Goal: Transaction & Acquisition: Purchase product/service

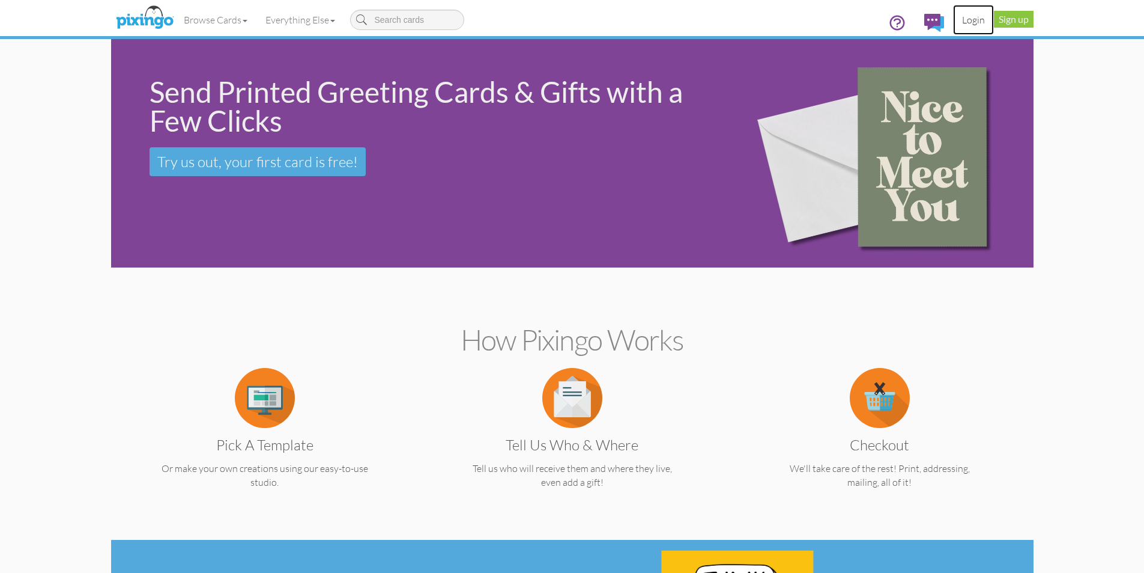
click at [970, 23] on link "Login" at bounding box center [973, 20] width 41 height 30
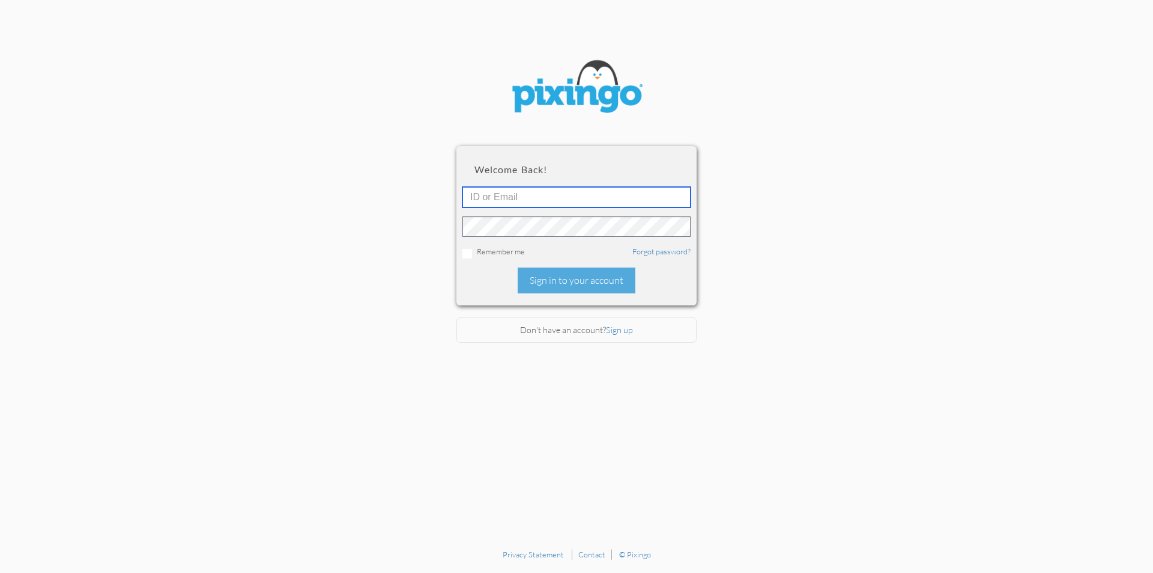
type input "[PERSON_NAME][EMAIL_ADDRESS][PERSON_NAME][DOMAIN_NAME]"
click at [613, 201] on input "[PERSON_NAME][EMAIL_ADDRESS][PERSON_NAME][DOMAIN_NAME]" at bounding box center [577, 197] width 228 height 20
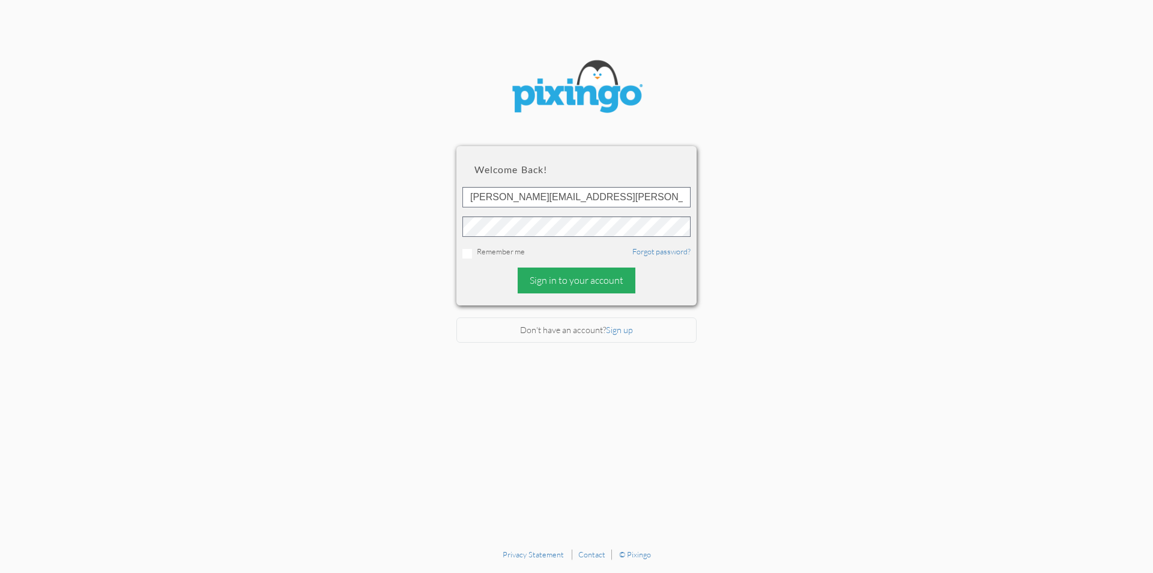
click at [587, 287] on div "Sign in to your account" at bounding box center [577, 280] width 118 height 26
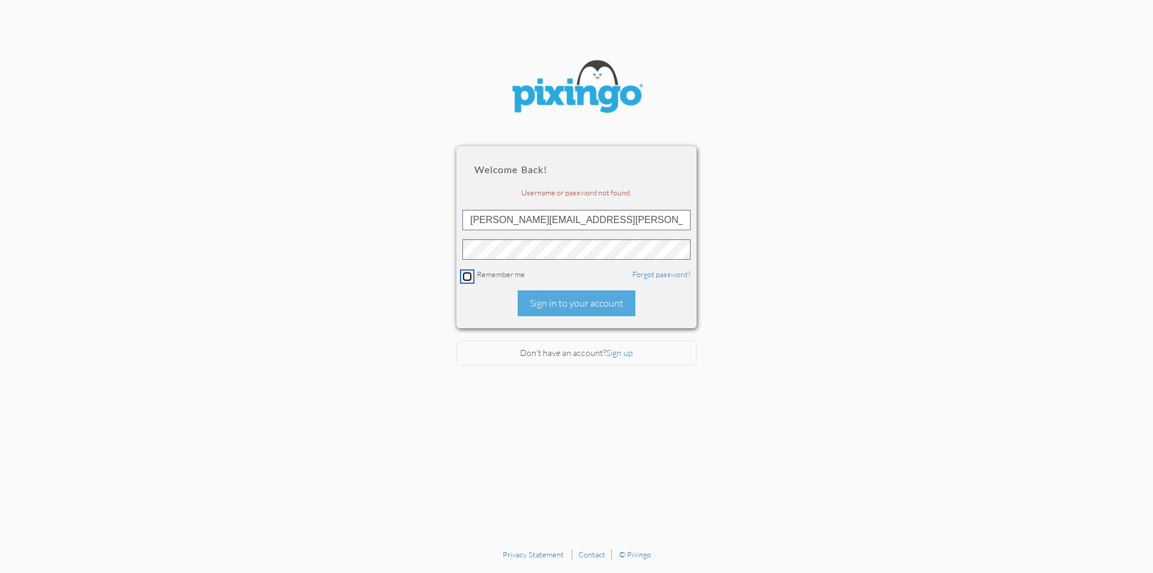
click at [464, 273] on input "checkbox" at bounding box center [468, 277] width 10 height 10
checkbox input "true"
click at [568, 300] on div "Sign in to your account" at bounding box center [577, 303] width 118 height 26
drag, startPoint x: 494, startPoint y: 220, endPoint x: 464, endPoint y: 219, distance: 30.0
click at [464, 219] on input "[PERSON_NAME][EMAIL_ADDRESS][PERSON_NAME][DOMAIN_NAME]" at bounding box center [577, 220] width 228 height 20
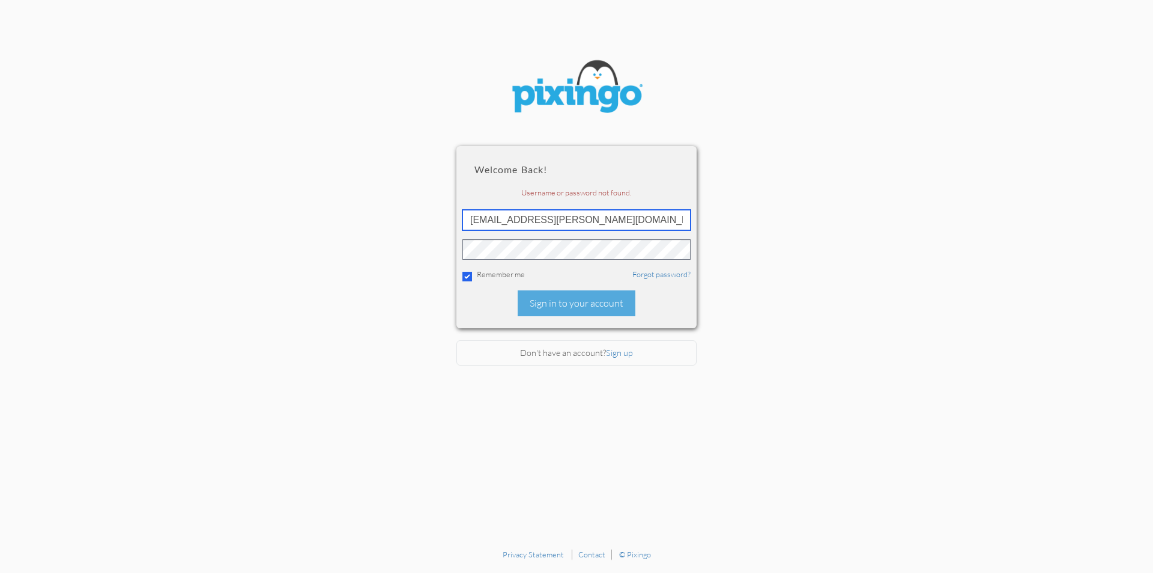
type input "[EMAIL_ADDRESS][PERSON_NAME][DOMAIN_NAME]"
click at [610, 308] on div "Sign in to your account" at bounding box center [577, 303] width 118 height 26
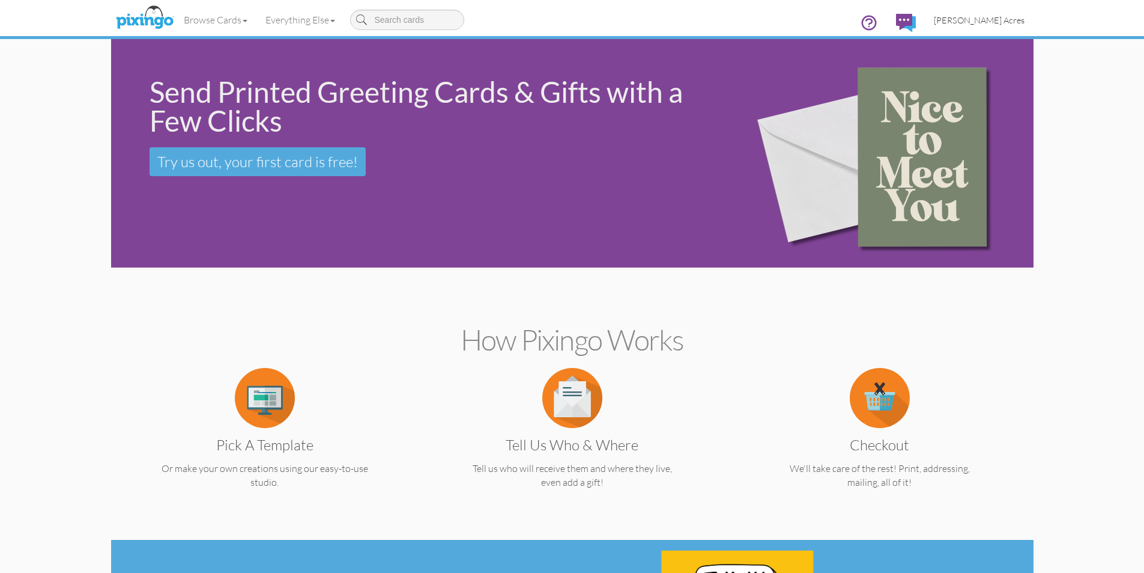
click at [1001, 16] on span "[PERSON_NAME] Acres" at bounding box center [979, 20] width 91 height 10
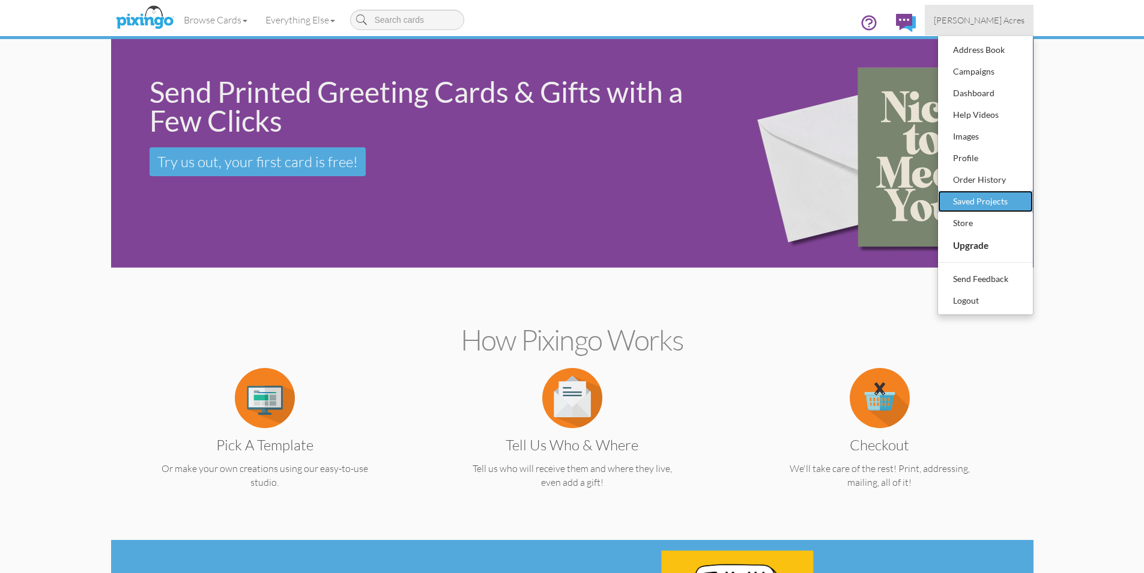
click at [997, 199] on div "Saved Projects" at bounding box center [985, 201] width 71 height 18
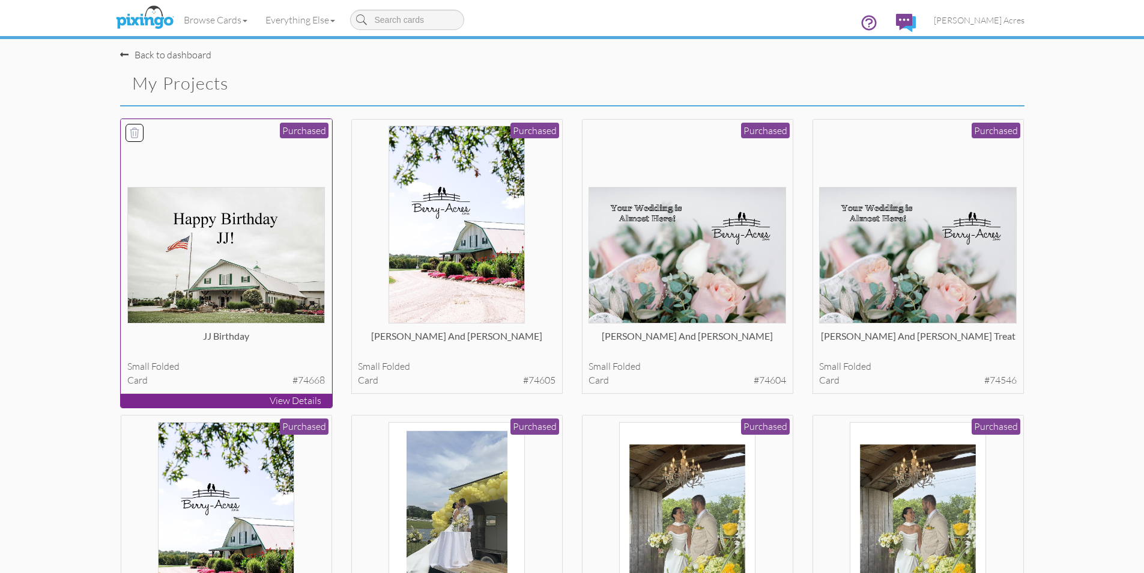
click at [198, 258] on img at bounding box center [226, 255] width 198 height 136
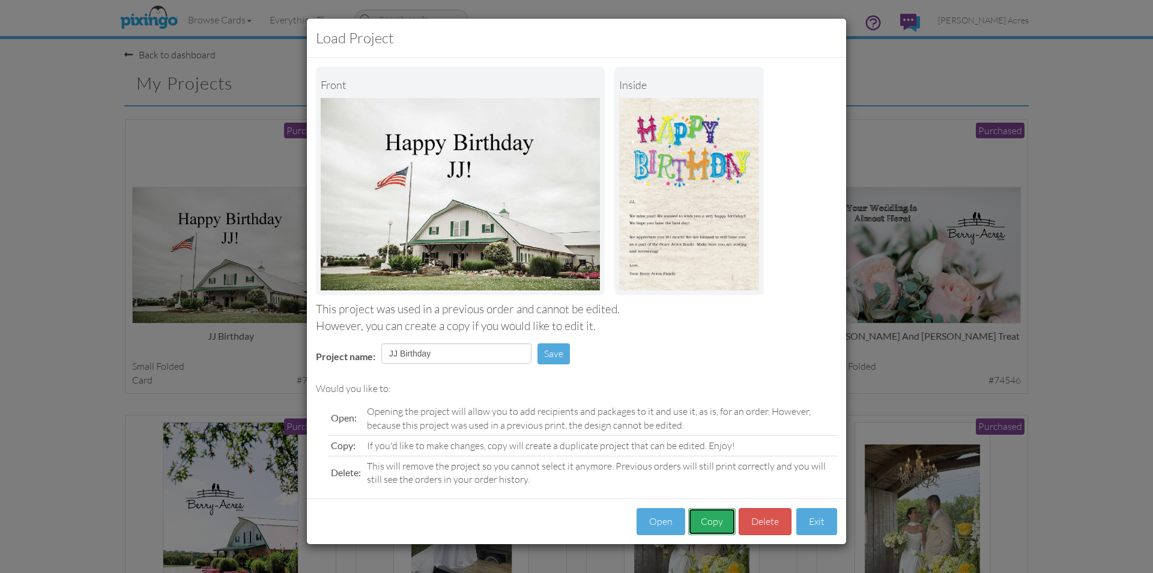
click at [730, 523] on button "Copy" at bounding box center [711, 521] width 47 height 27
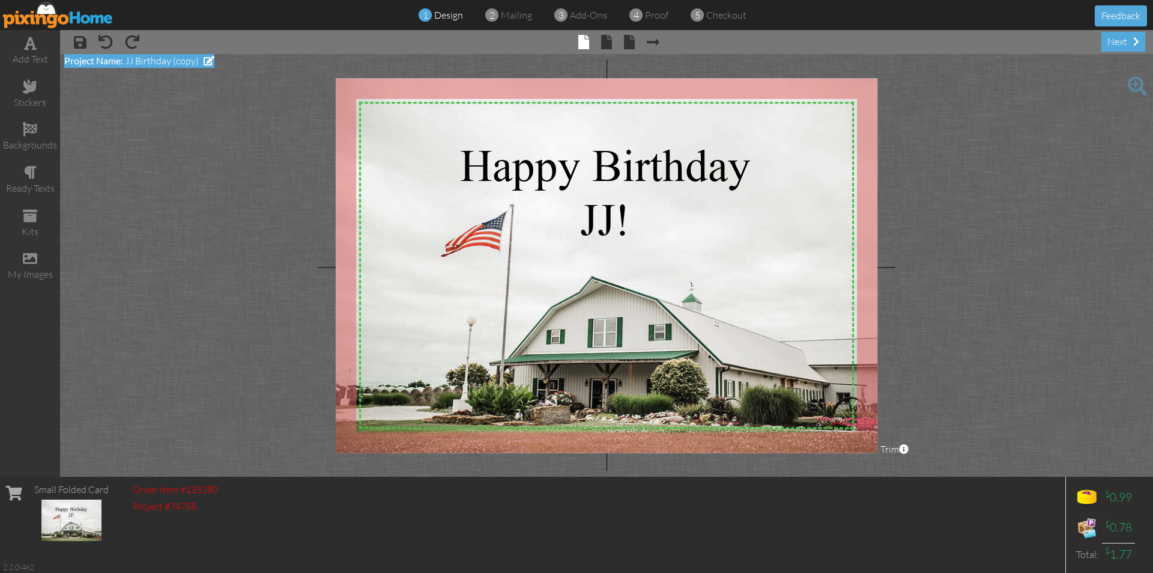
click at [213, 58] on span at bounding box center [209, 61] width 11 height 10
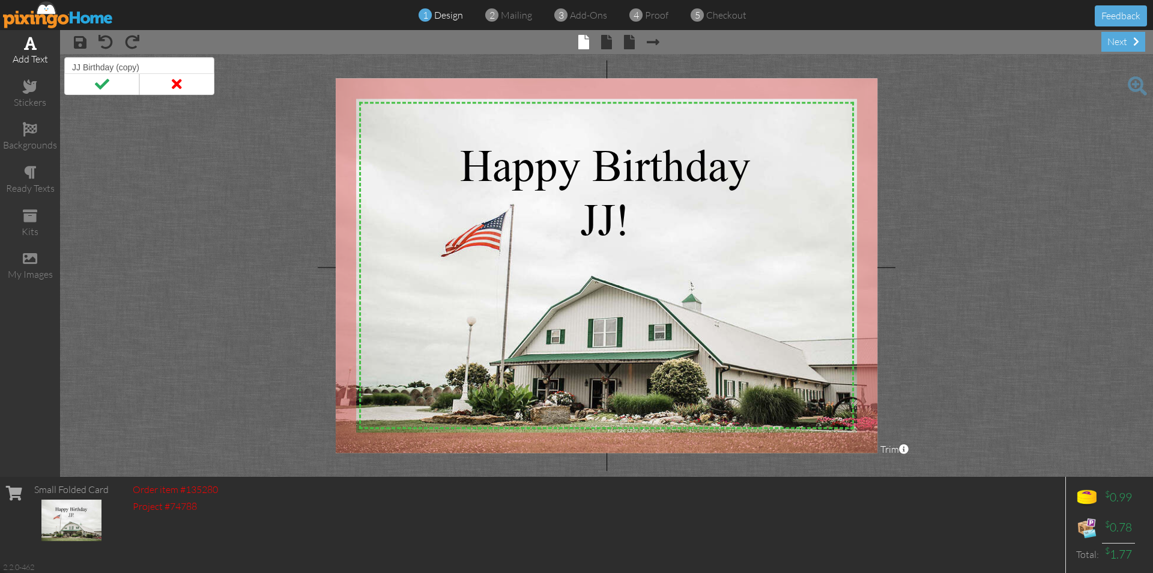
drag, startPoint x: 142, startPoint y: 67, endPoint x: 43, endPoint y: 65, distance: 98.5
click at [43, 65] on div "add text stickers backgrounds ready texts kits my images × save × undo × redo ×…" at bounding box center [576, 253] width 1153 height 446
type input "Shae Birthday"
click at [90, 78] on span at bounding box center [101, 84] width 75 height 22
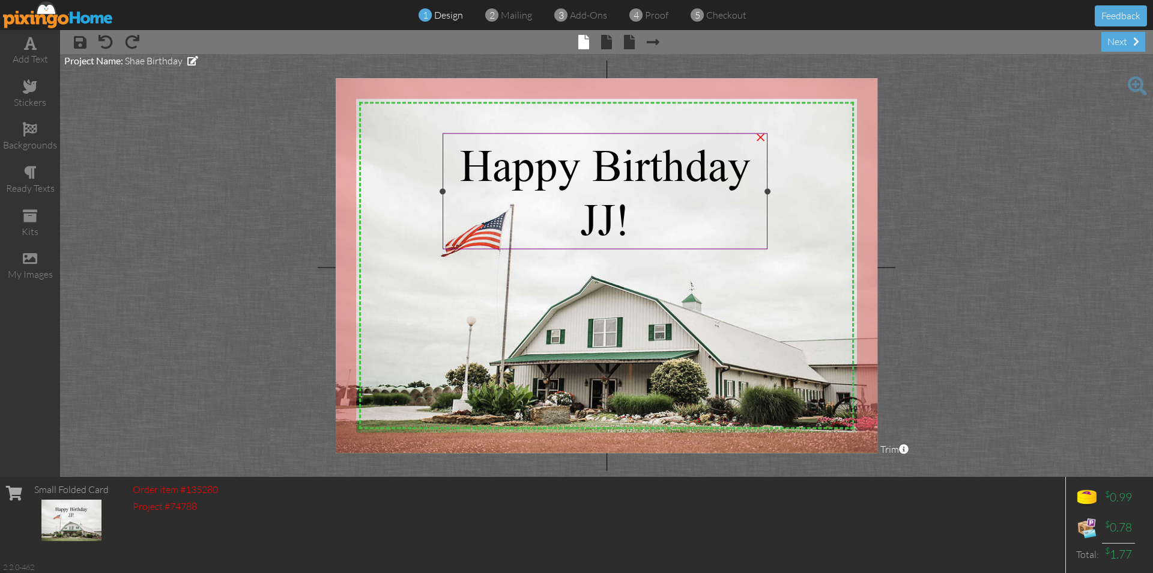
click at [609, 218] on span "JJ" at bounding box center [597, 219] width 35 height 51
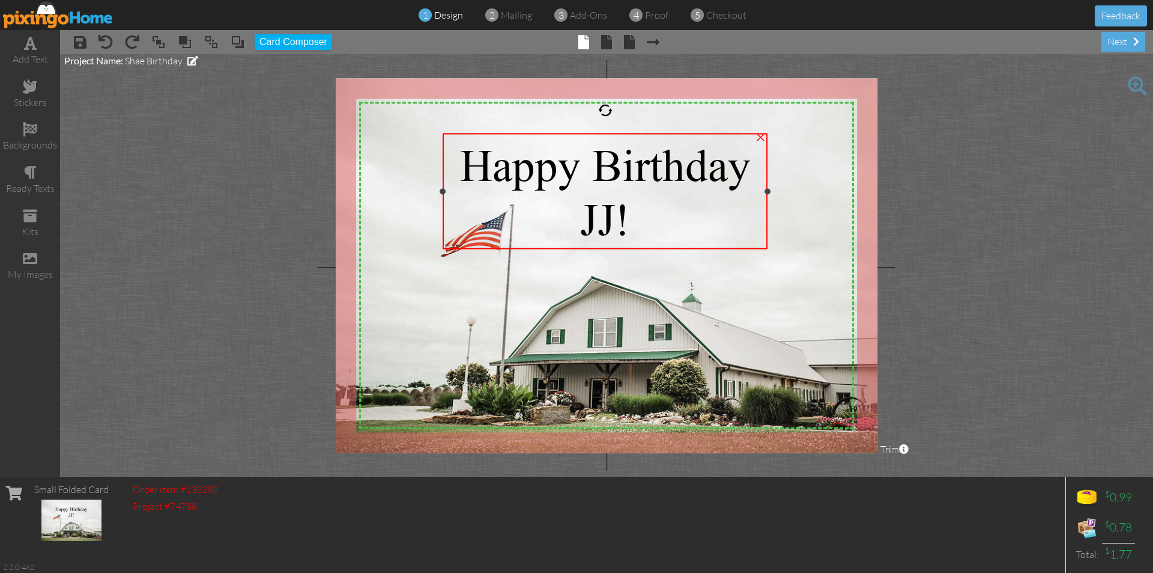
click at [615, 219] on span "JJ" at bounding box center [597, 219] width 35 height 51
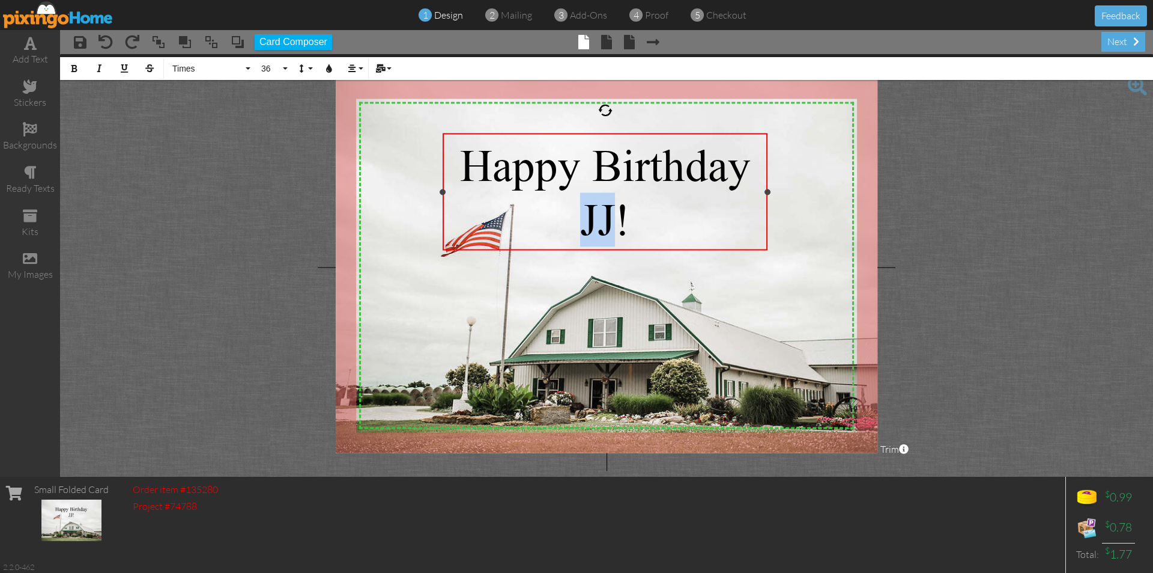
drag, startPoint x: 606, startPoint y: 218, endPoint x: 588, endPoint y: 216, distance: 18.1
click at [588, 216] on div "[PERSON_NAME] !" at bounding box center [605, 219] width 312 height 54
click at [610, 38] on span at bounding box center [606, 42] width 11 height 14
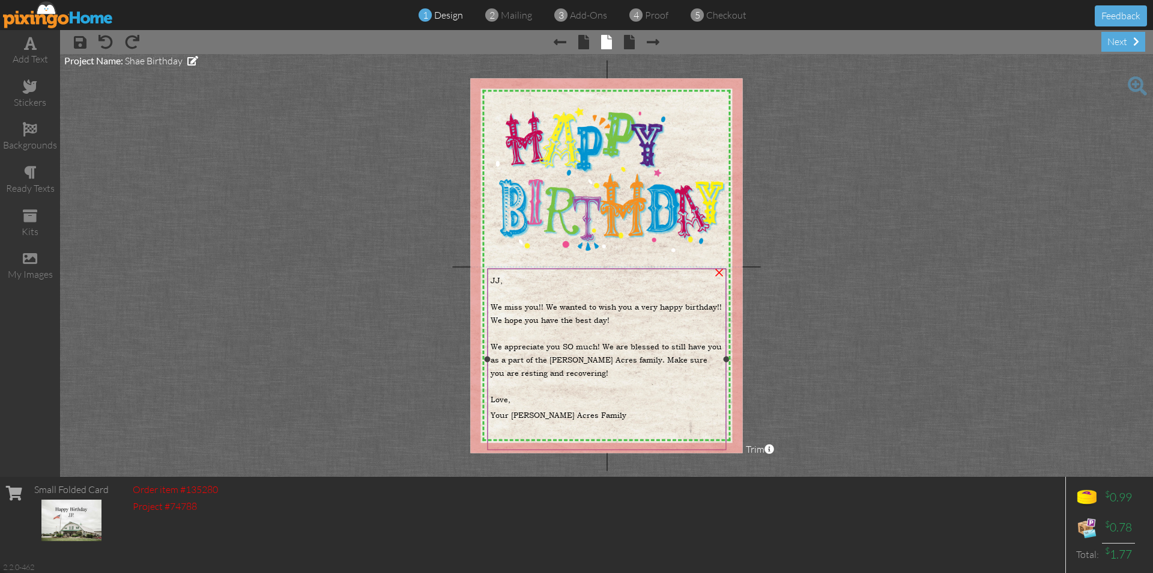
click at [500, 280] on span "JJ," at bounding box center [497, 279] width 12 height 11
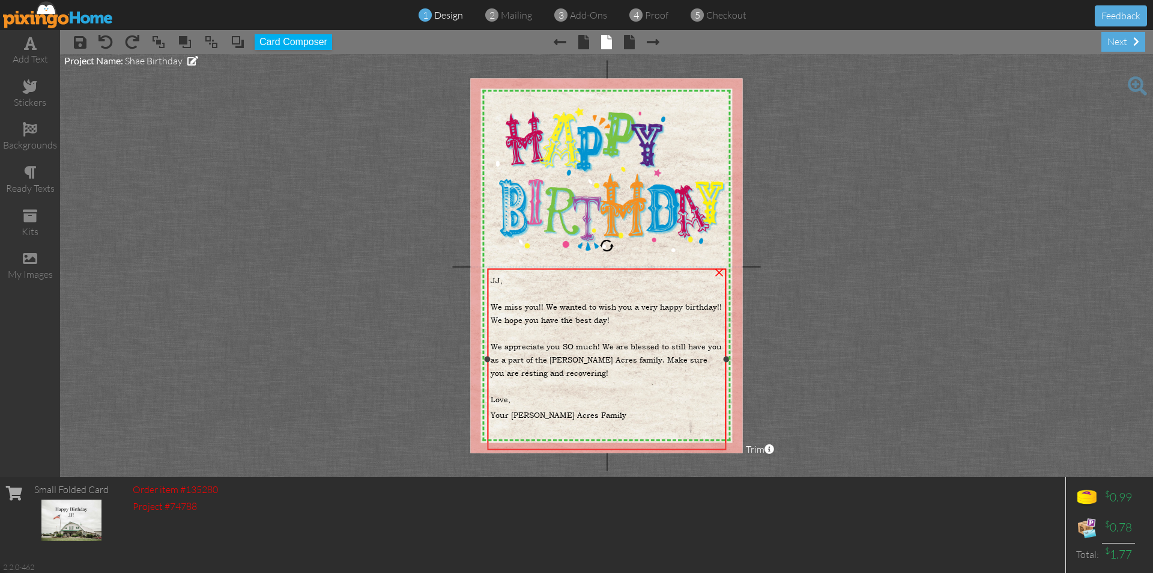
click at [500, 280] on span "JJ," at bounding box center [497, 279] width 12 height 11
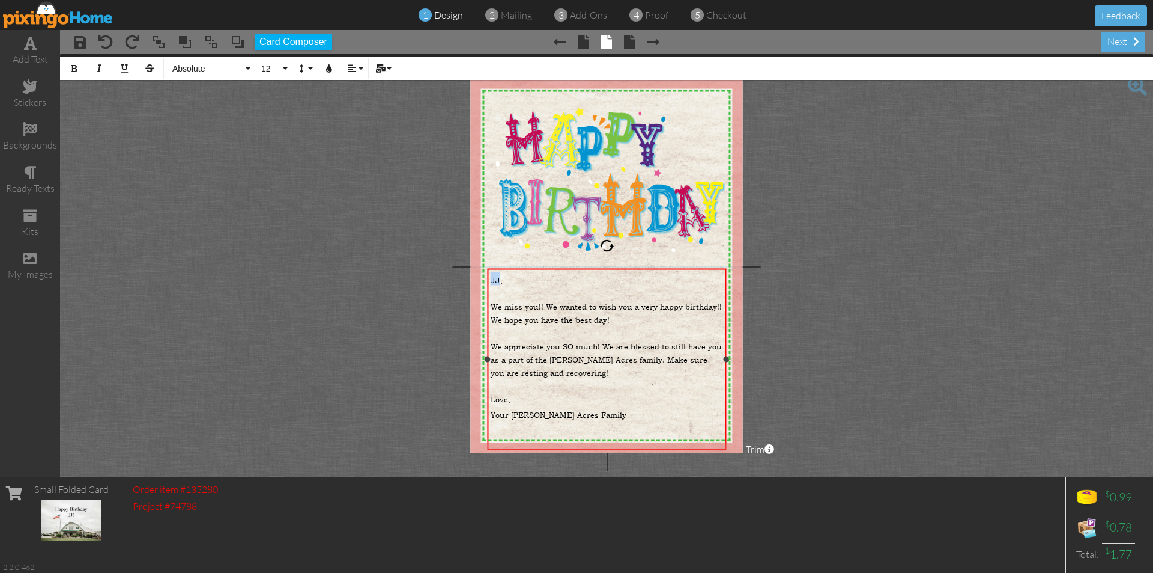
drag, startPoint x: 500, startPoint y: 281, endPoint x: 492, endPoint y: 279, distance: 8.6
click at [492, 279] on span "JJ," at bounding box center [497, 279] width 12 height 11
drag, startPoint x: 549, startPoint y: 374, endPoint x: 624, endPoint y: 358, distance: 76.7
click at [624, 358] on div "We appreciate you SO much! We are blessed to still have you as a part of the [P…" at bounding box center [607, 358] width 233 height 40
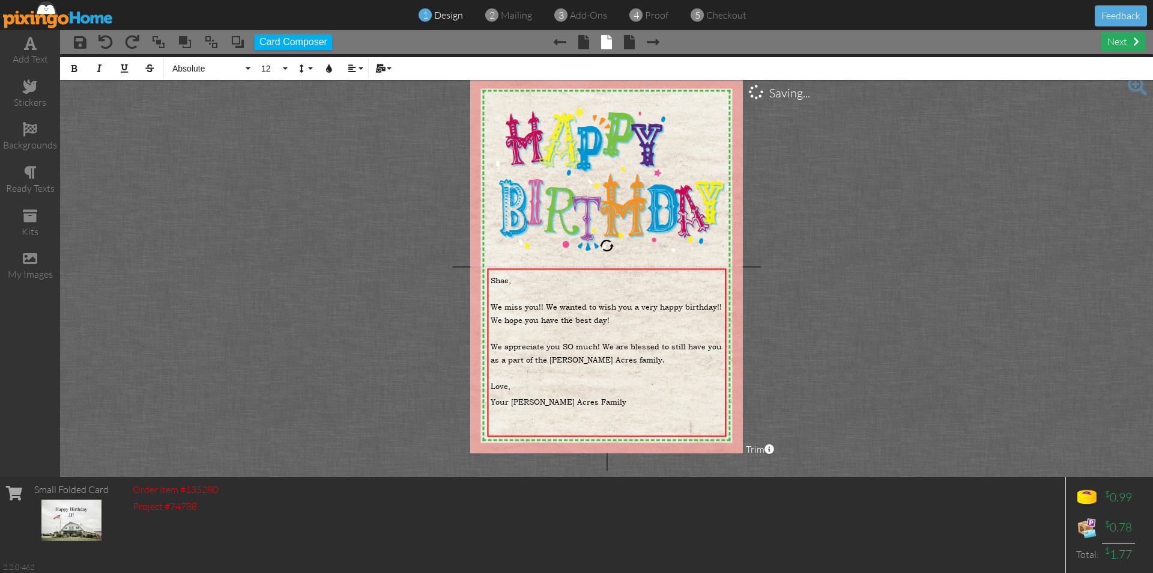
click at [1132, 35] on div "next" at bounding box center [1124, 42] width 44 height 20
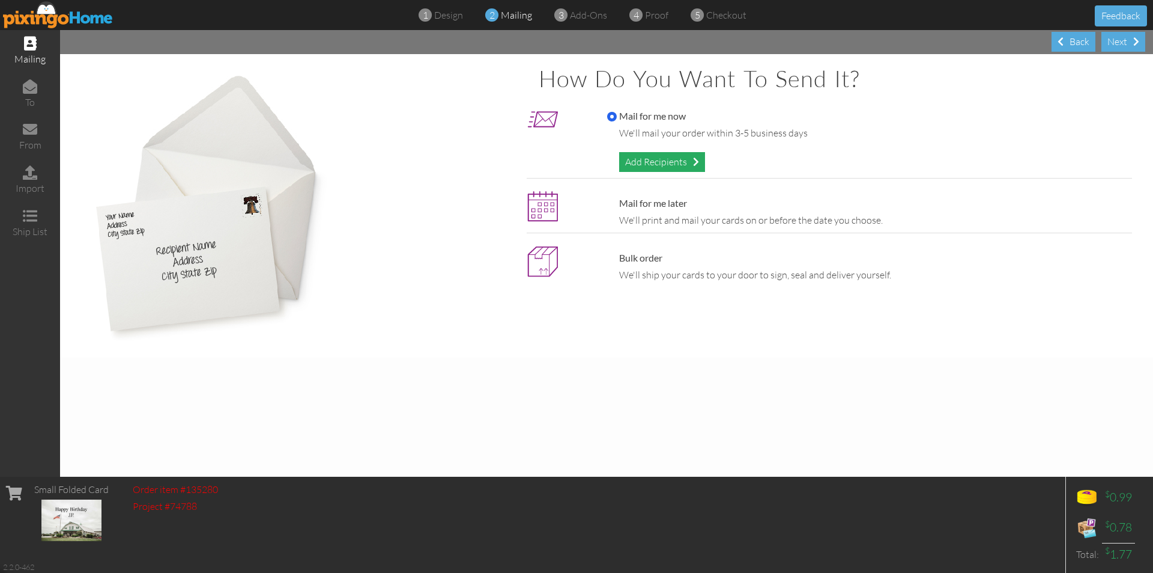
click at [678, 160] on div "Add Recipients" at bounding box center [662, 162] width 86 height 20
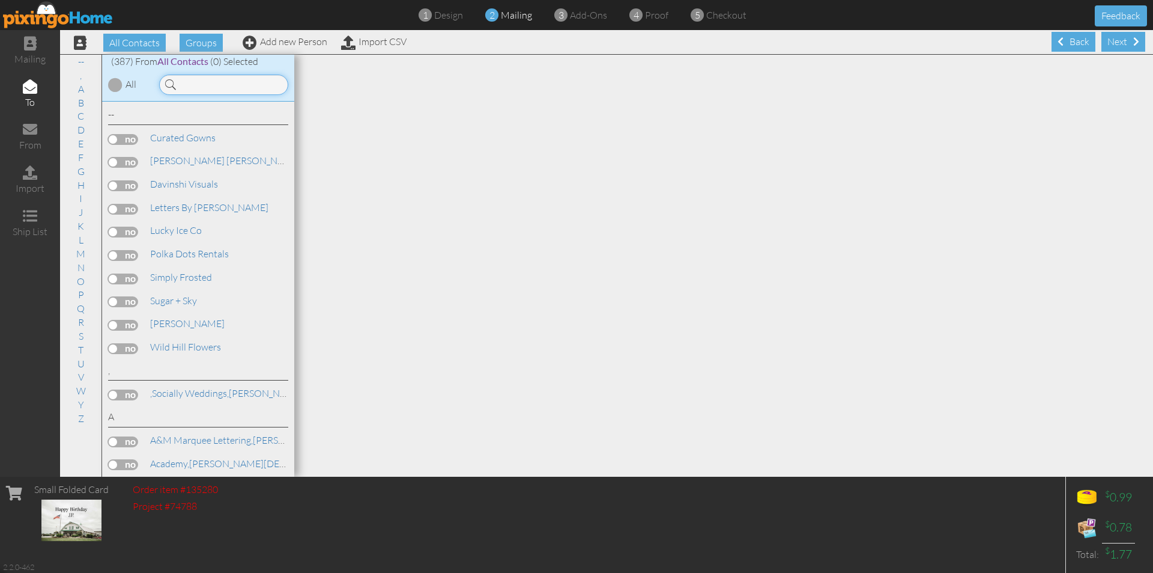
click at [240, 78] on input at bounding box center [223, 84] width 129 height 20
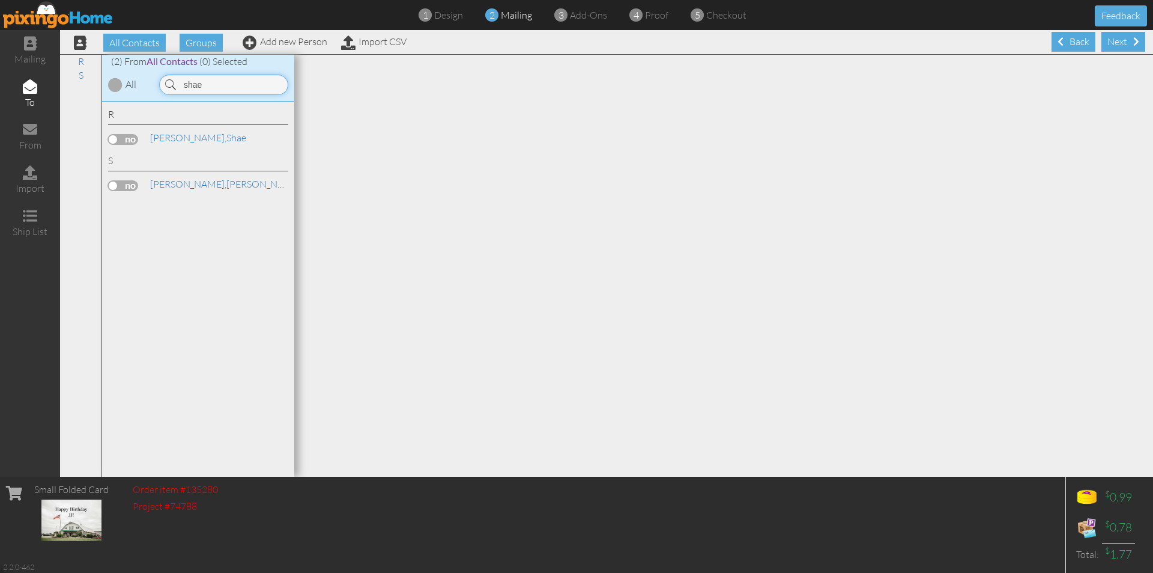
type input "shae"
click at [119, 138] on label at bounding box center [123, 139] width 30 height 11
click at [0, 0] on input "checkbox" at bounding box center [0, 0] width 0 height 0
click at [1109, 36] on div "Next" at bounding box center [1124, 42] width 44 height 20
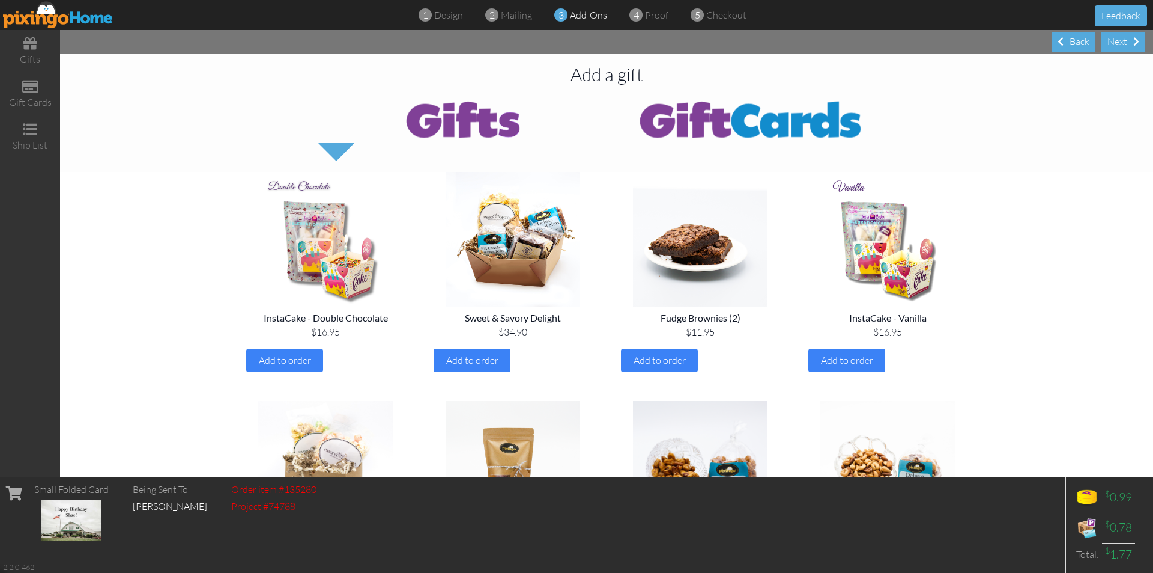
click at [744, 120] on img at bounding box center [751, 119] width 288 height 48
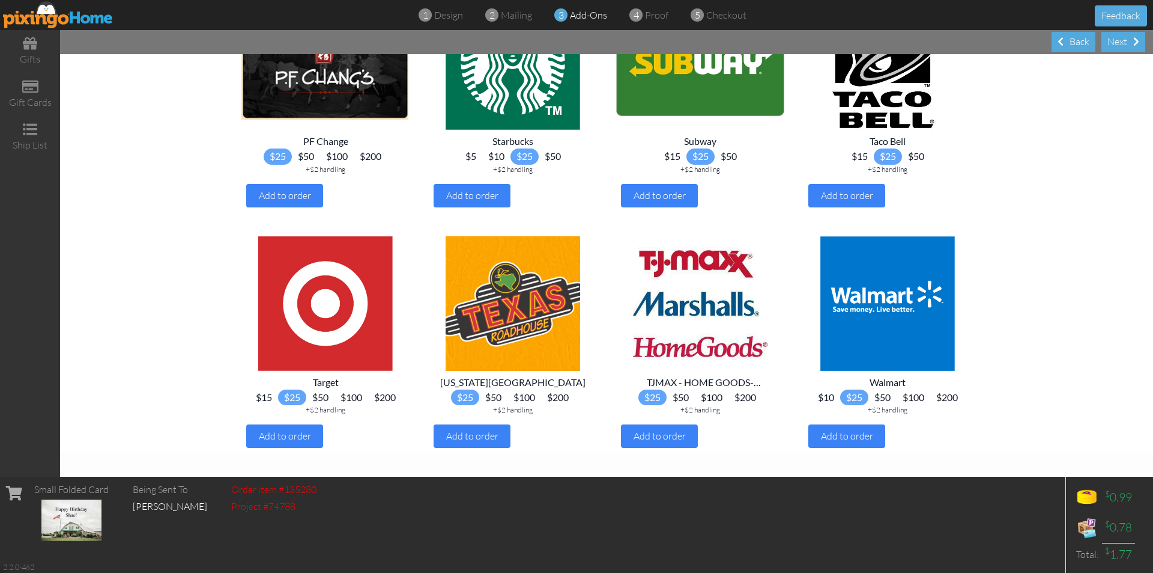
scroll to position [1155, 0]
click at [494, 155] on span "$10" at bounding box center [496, 156] width 28 height 16
click at [479, 188] on div "Add to order" at bounding box center [472, 195] width 77 height 23
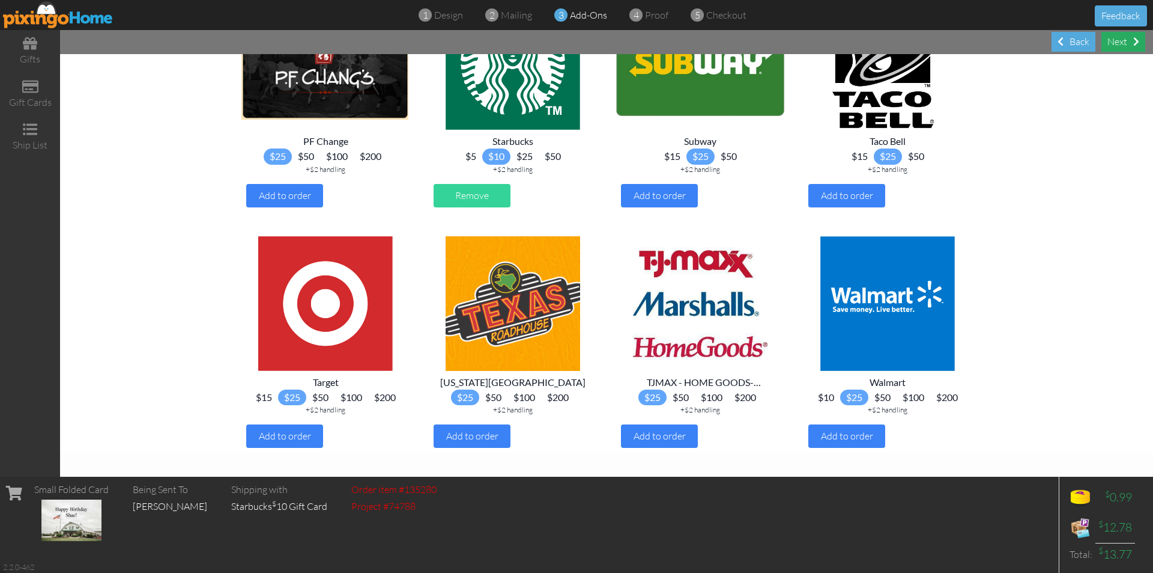
click at [1113, 38] on div "Next" at bounding box center [1124, 42] width 44 height 20
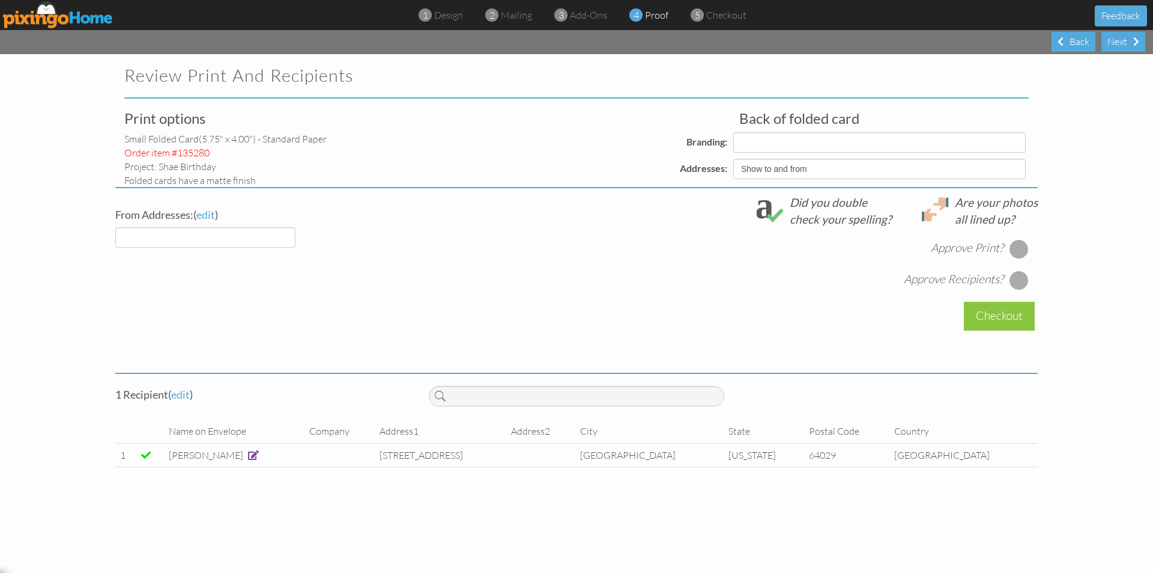
select select "object:2675"
select select "object:2677"
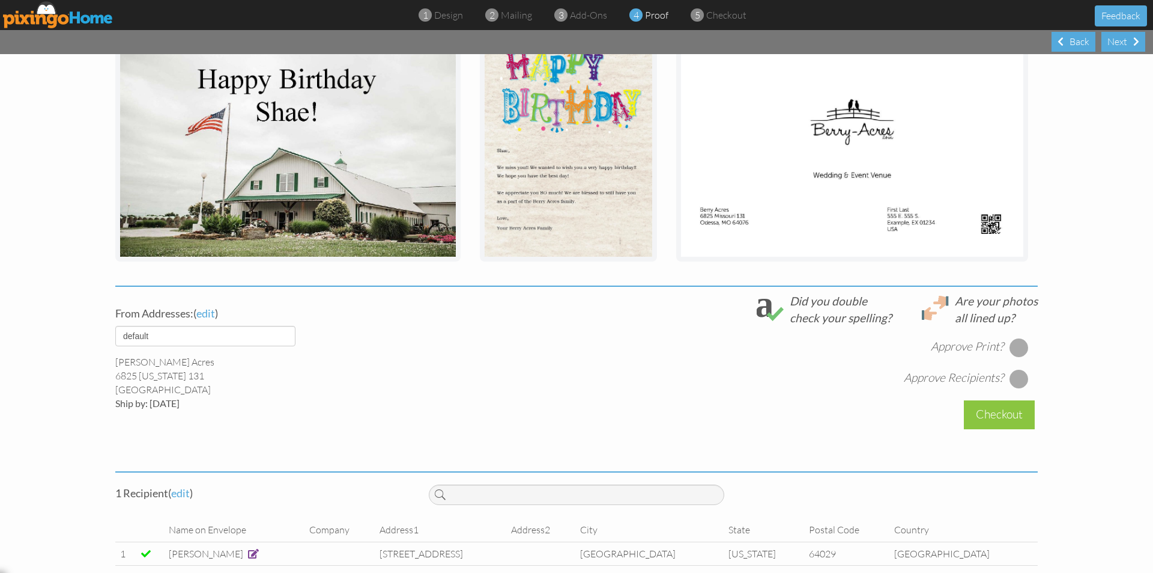
scroll to position [233, 0]
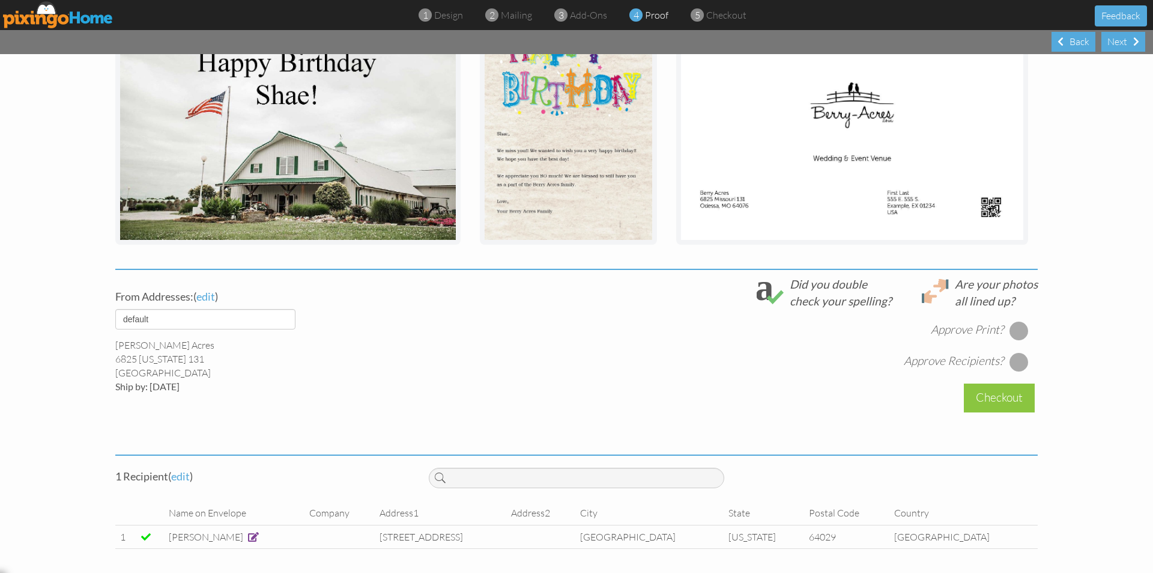
click at [1019, 328] on div at bounding box center [1019, 330] width 19 height 19
click at [1013, 357] on div at bounding box center [1019, 361] width 19 height 19
click at [1000, 393] on div "Checkout" at bounding box center [999, 397] width 71 height 28
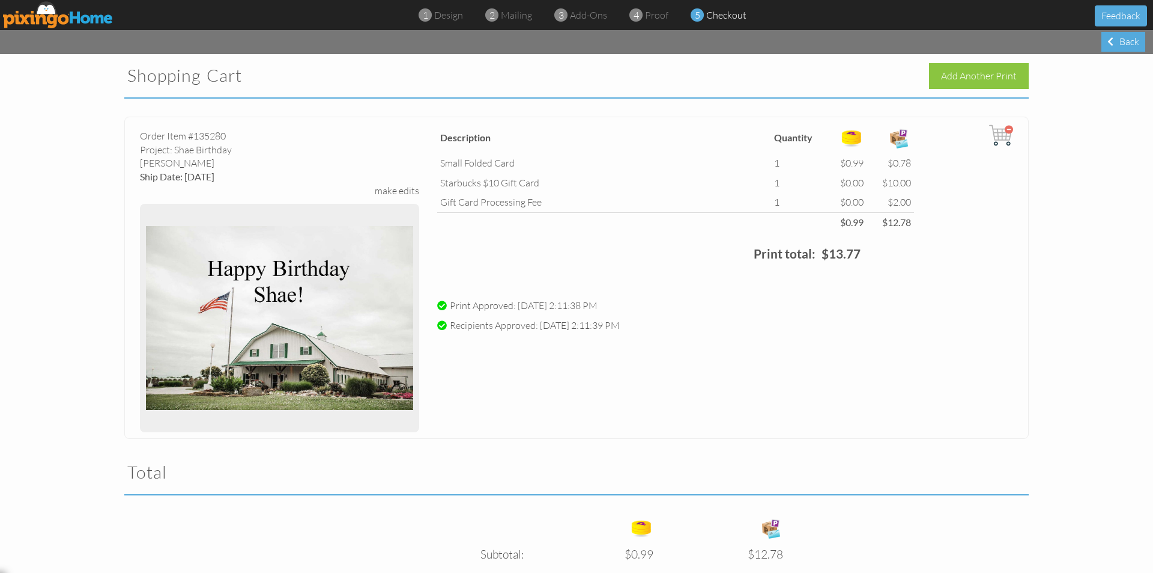
scroll to position [332, 0]
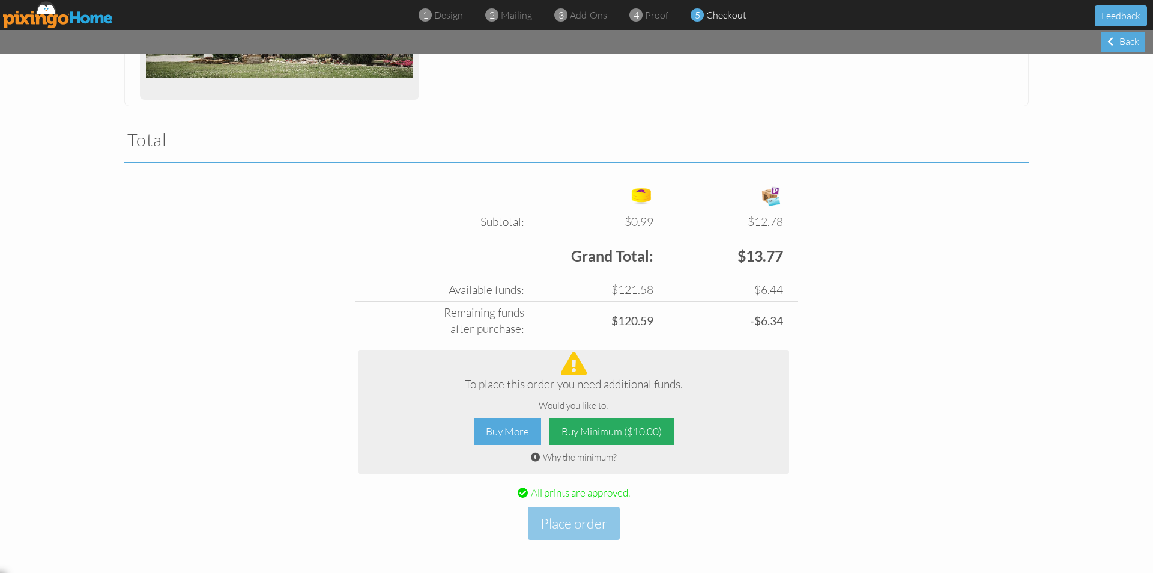
click at [609, 428] on div "Buy Minimum ($10.00)" at bounding box center [612, 431] width 124 height 27
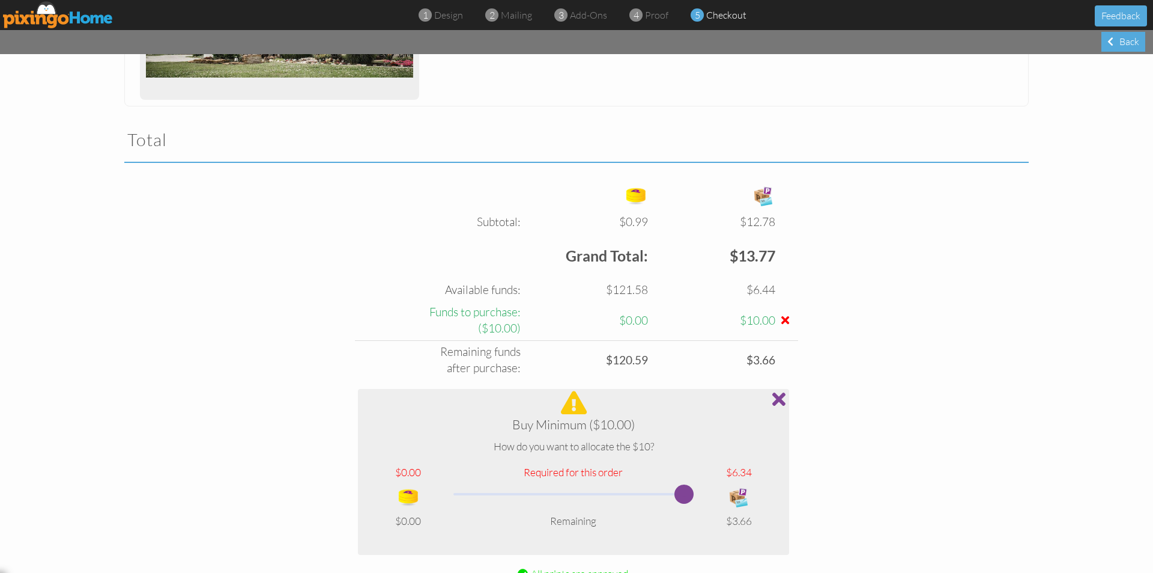
drag, startPoint x: 568, startPoint y: 494, endPoint x: 743, endPoint y: 476, distance: 176.3
click at [743, 476] on tbody "$0.00 Required for this order $6.34 $0.00 Remaining $3.66" at bounding box center [574, 496] width 412 height 73
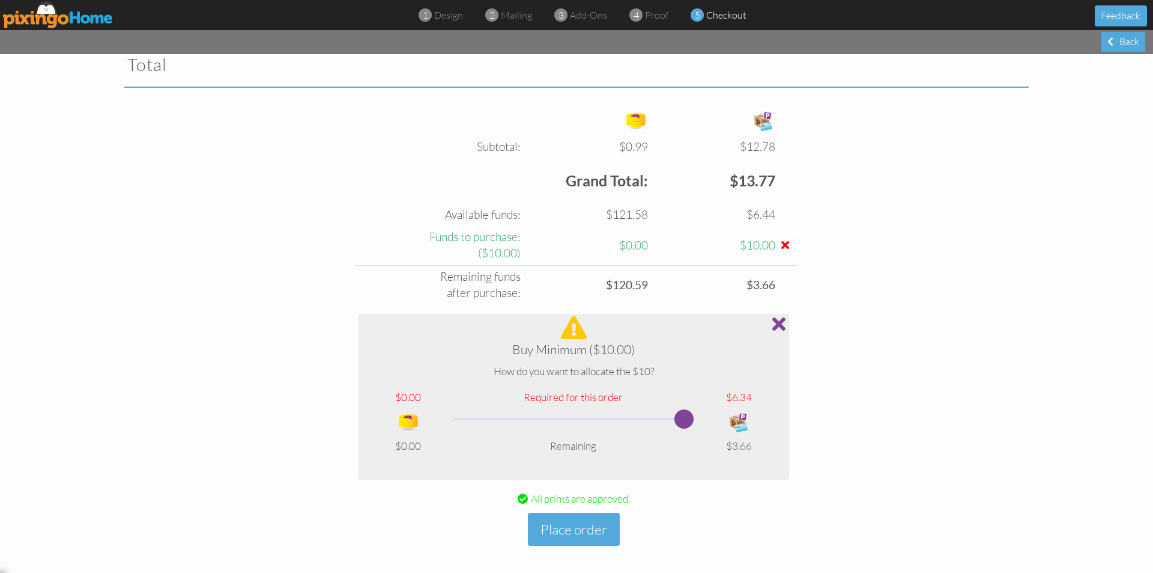
scroll to position [413, 0]
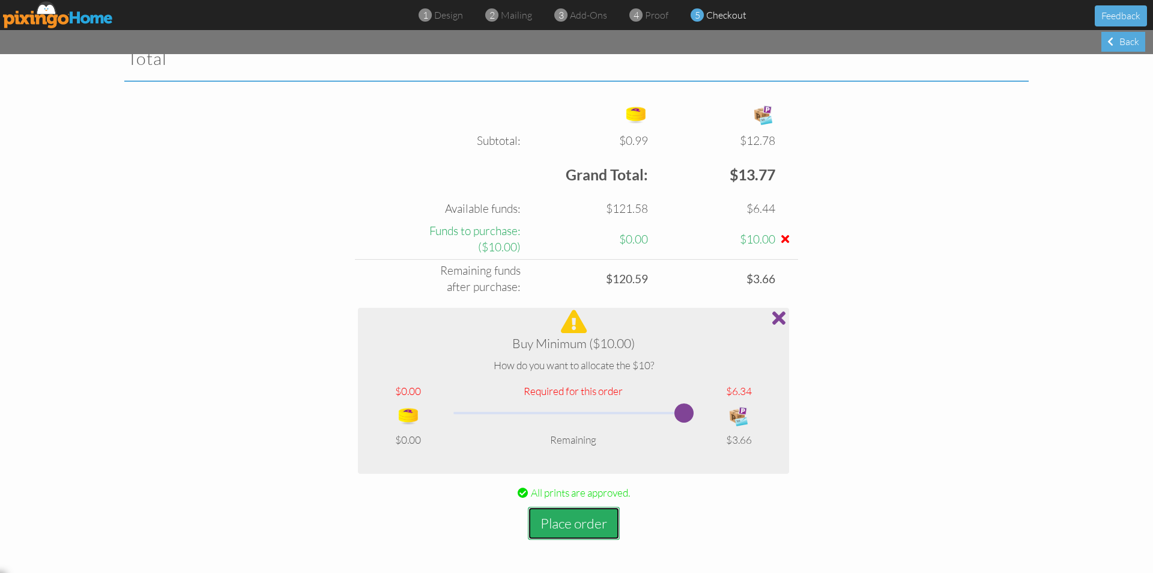
click at [562, 516] on button "Place order" at bounding box center [574, 522] width 92 height 33
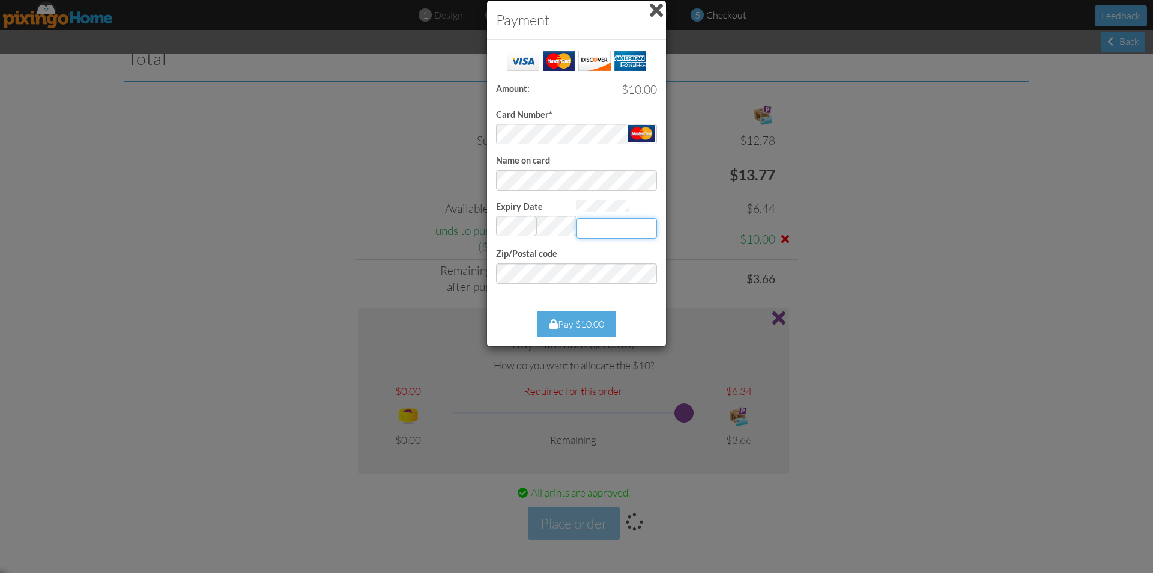
click at [609, 232] on input "Expiry Date" at bounding box center [617, 228] width 81 height 20
type input "149"
click at [586, 316] on div "Pay $10.00" at bounding box center [577, 324] width 79 height 26
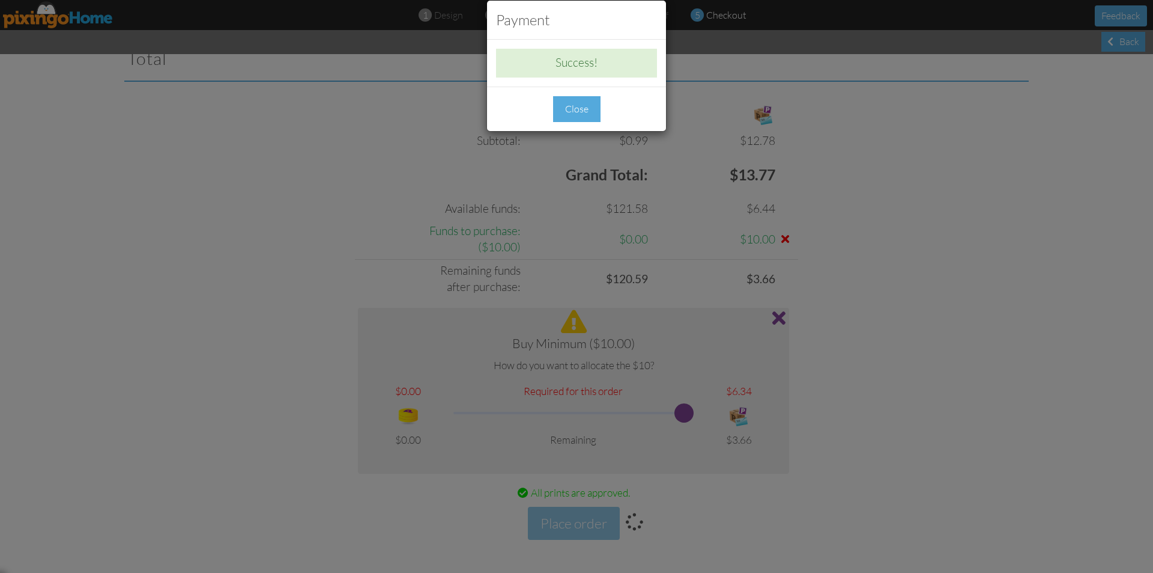
click at [570, 109] on div "Close" at bounding box center [576, 109] width 47 height 26
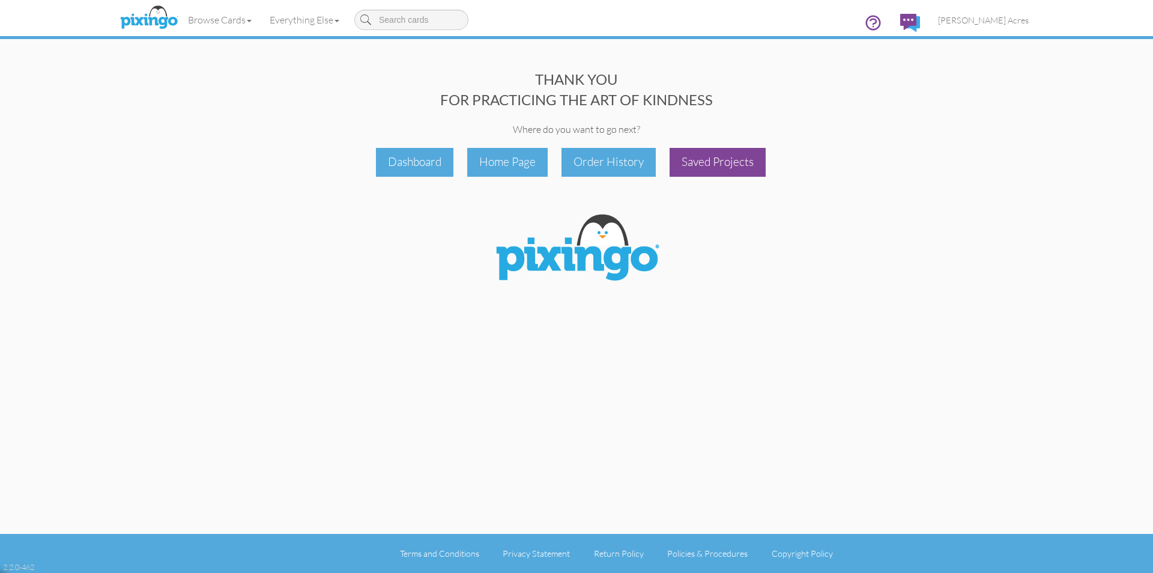
click at [726, 162] on div "Saved Projects" at bounding box center [718, 162] width 96 height 28
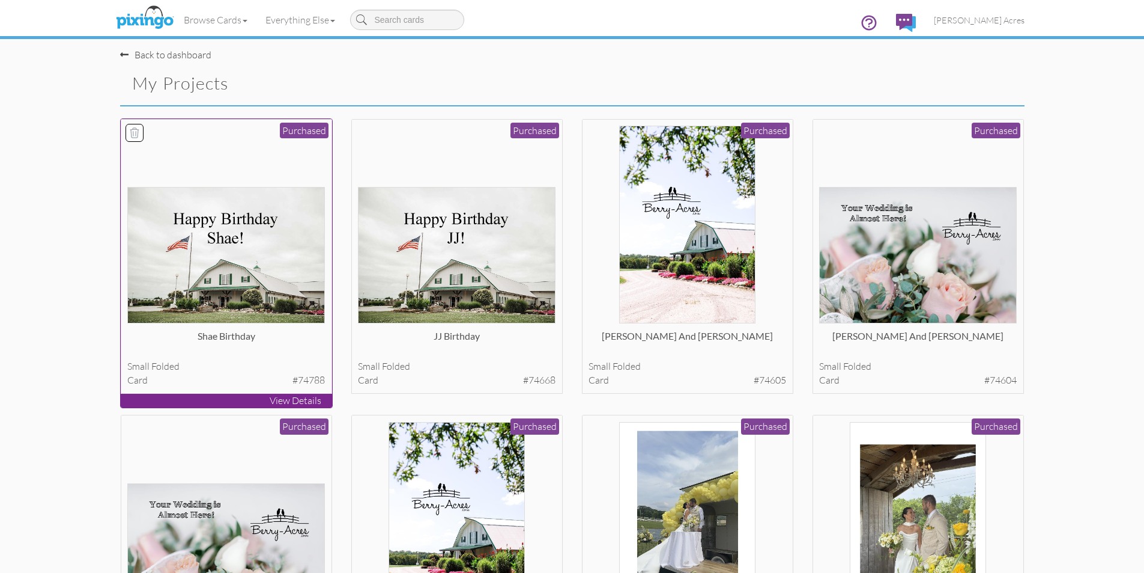
click at [284, 291] on img at bounding box center [226, 255] width 198 height 136
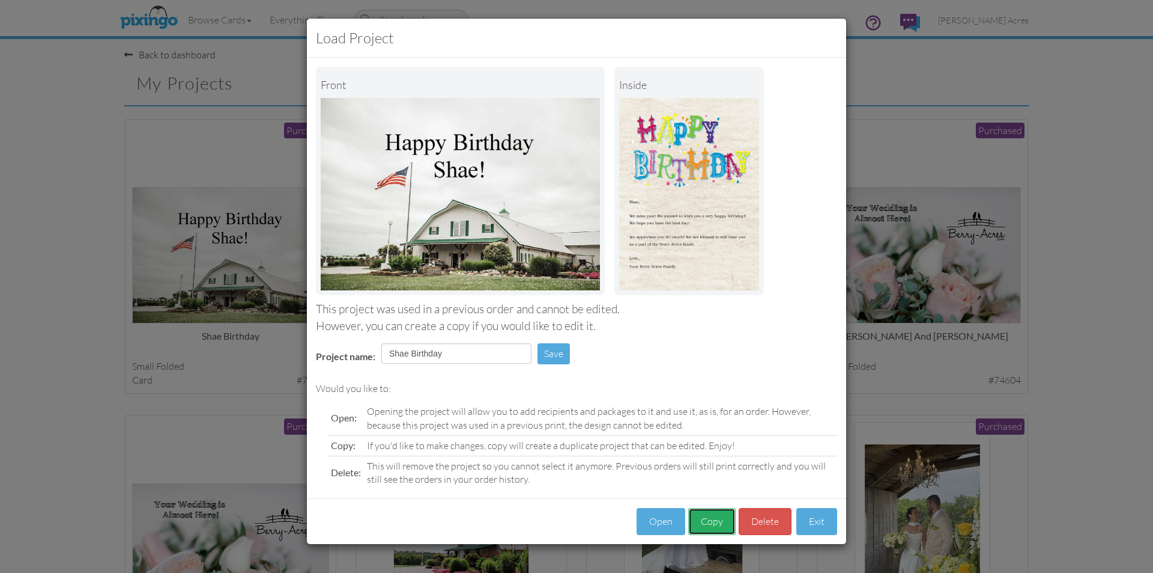
click at [713, 529] on button "Copy" at bounding box center [711, 521] width 47 height 27
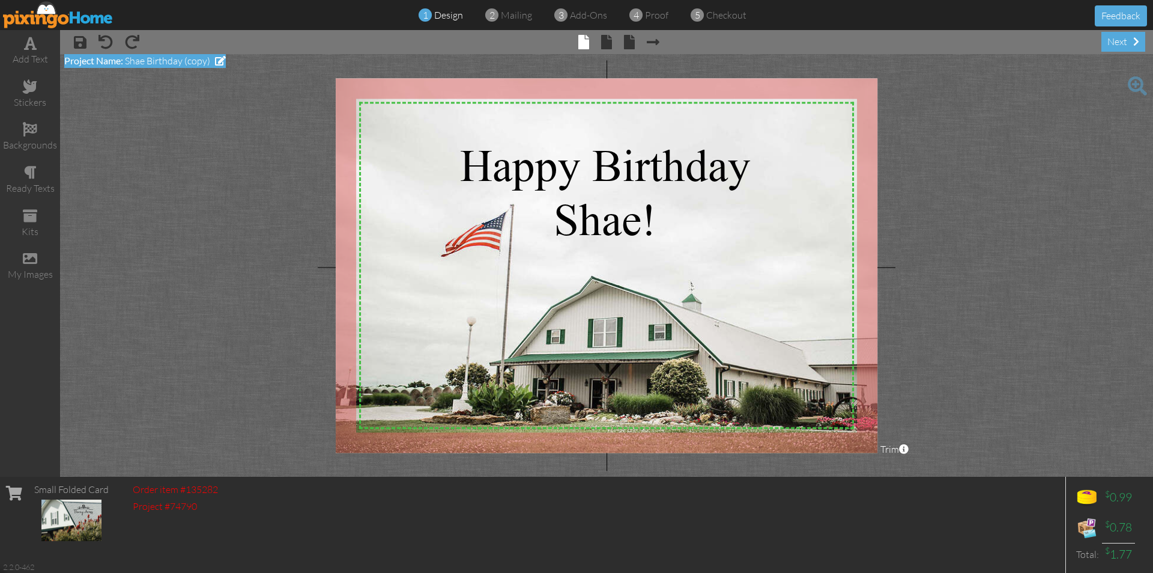
click at [217, 58] on span at bounding box center [220, 61] width 11 height 10
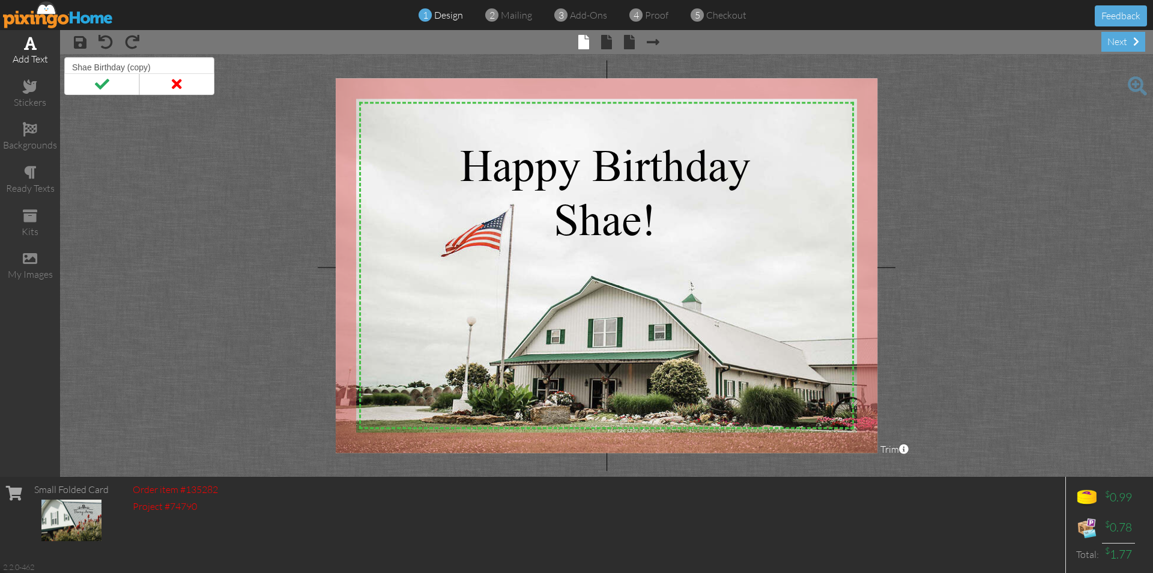
drag, startPoint x: 179, startPoint y: 68, endPoint x: 31, endPoint y: 61, distance: 148.0
click at [31, 61] on div "add text stickers backgrounds ready texts kits my images × save × undo × redo ×…" at bounding box center [576, 253] width 1153 height 446
type input "BK Birthday"
click at [80, 83] on span at bounding box center [101, 84] width 75 height 22
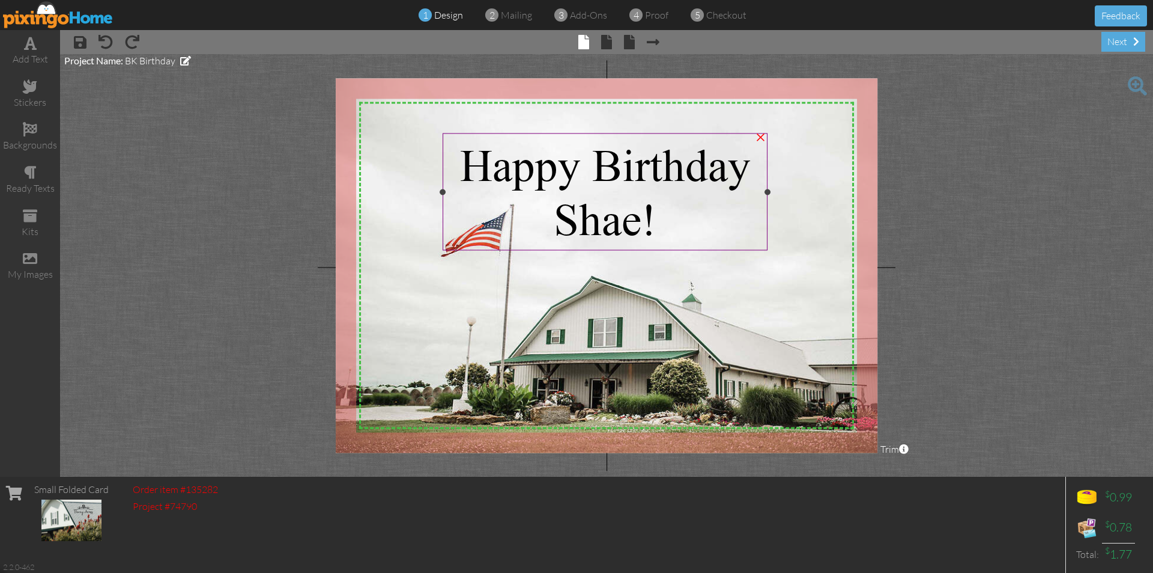
click at [640, 229] on span "Shae!" at bounding box center [605, 219] width 103 height 51
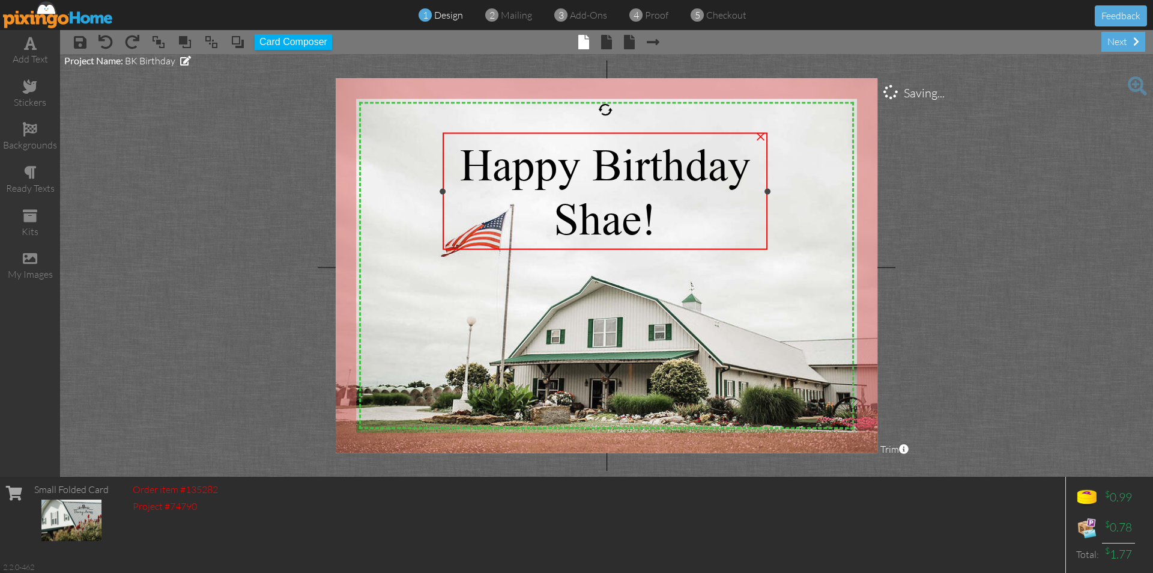
click at [640, 229] on span "Shae!" at bounding box center [605, 218] width 103 height 51
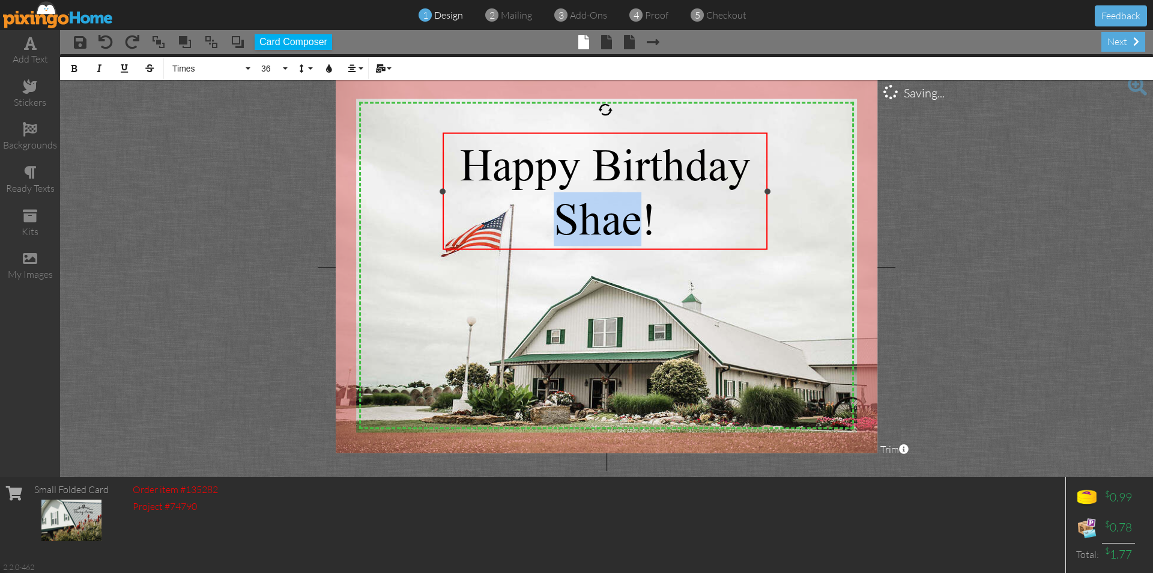
drag, startPoint x: 642, startPoint y: 226, endPoint x: 561, endPoint y: 227, distance: 81.1
click at [561, 227] on span "Shae!" at bounding box center [605, 218] width 103 height 51
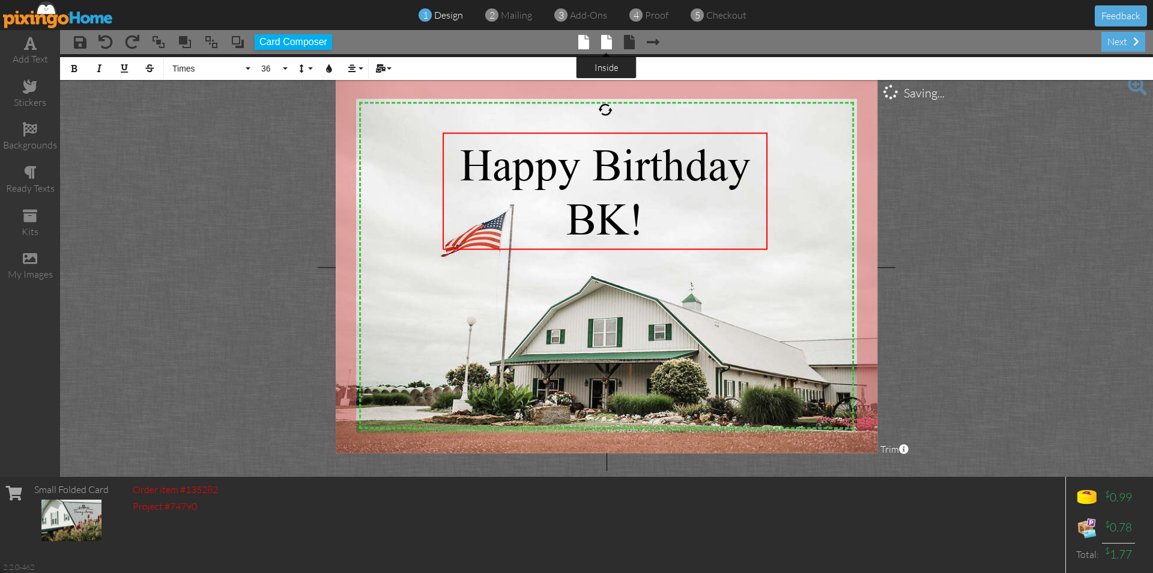
click at [606, 39] on span at bounding box center [606, 42] width 11 height 14
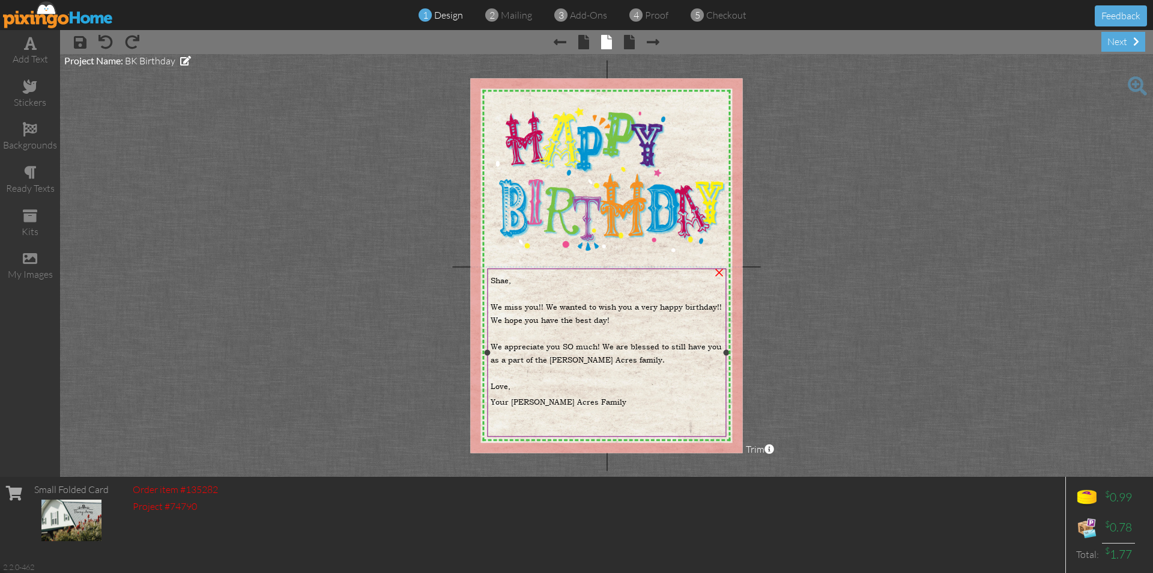
click at [500, 279] on span "Shae," at bounding box center [501, 279] width 20 height 11
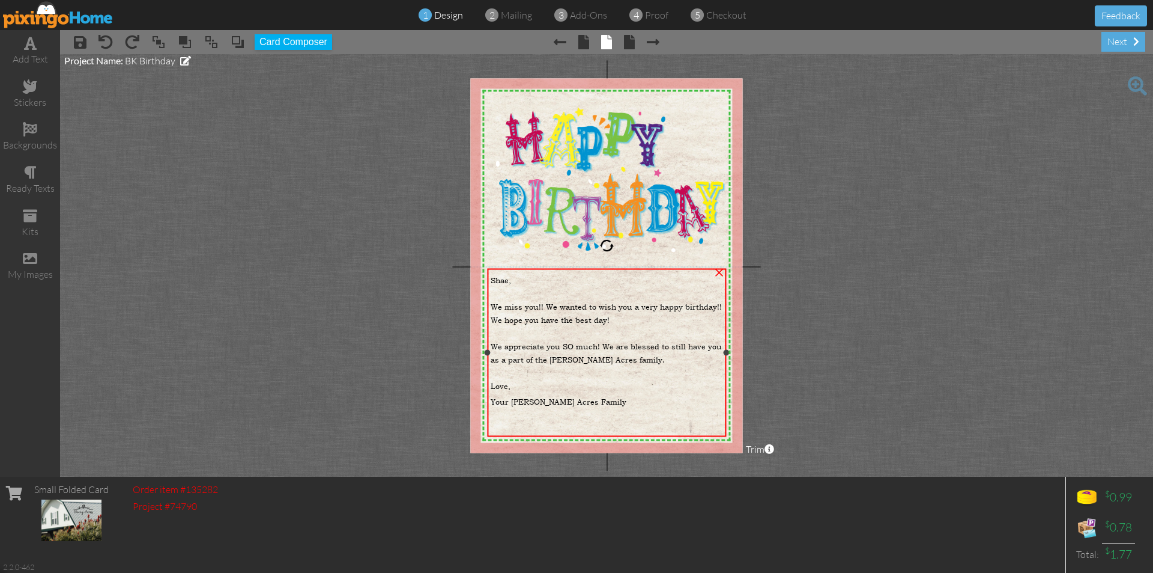
click at [500, 279] on span "Shae," at bounding box center [501, 279] width 20 height 11
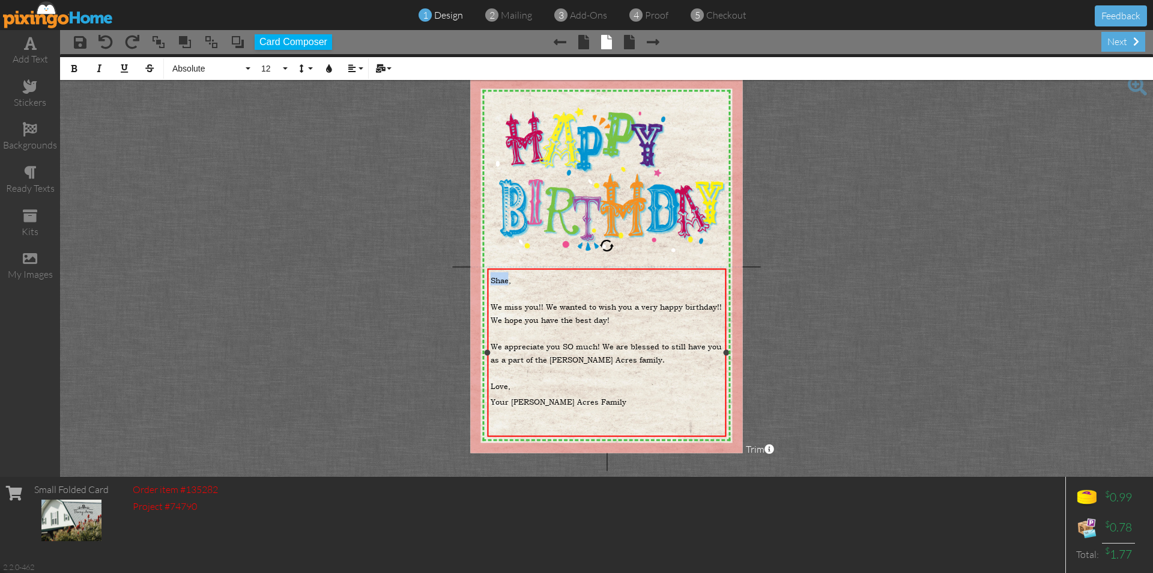
drag, startPoint x: 508, startPoint y: 280, endPoint x: 492, endPoint y: 279, distance: 15.6
click at [492, 279] on span "Shae," at bounding box center [501, 279] width 20 height 11
click at [631, 40] on span at bounding box center [629, 42] width 11 height 14
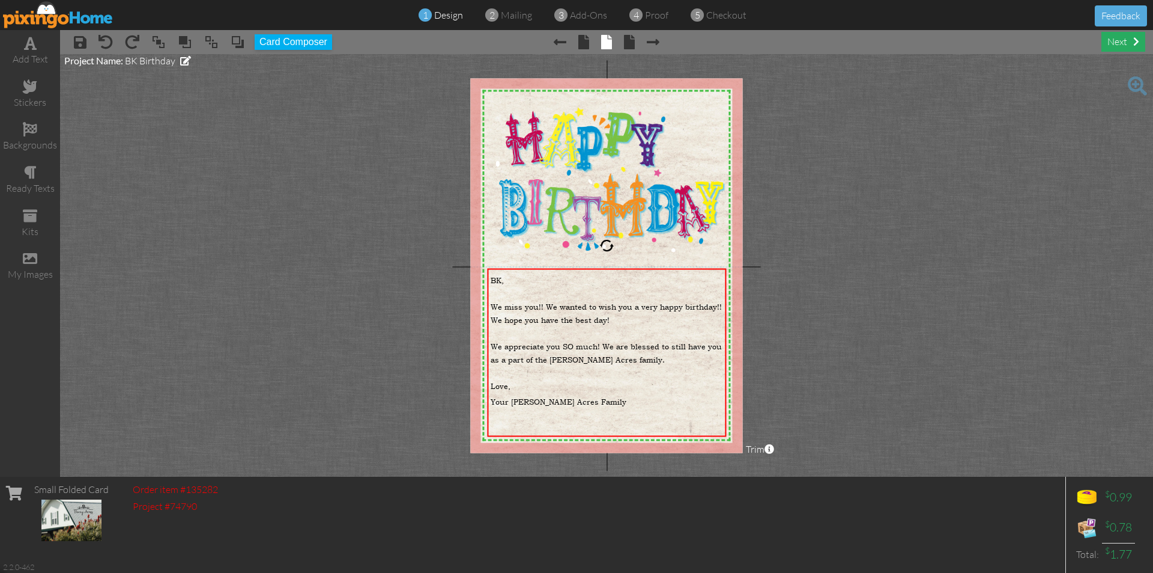
click at [1113, 42] on div "next" at bounding box center [1124, 42] width 44 height 20
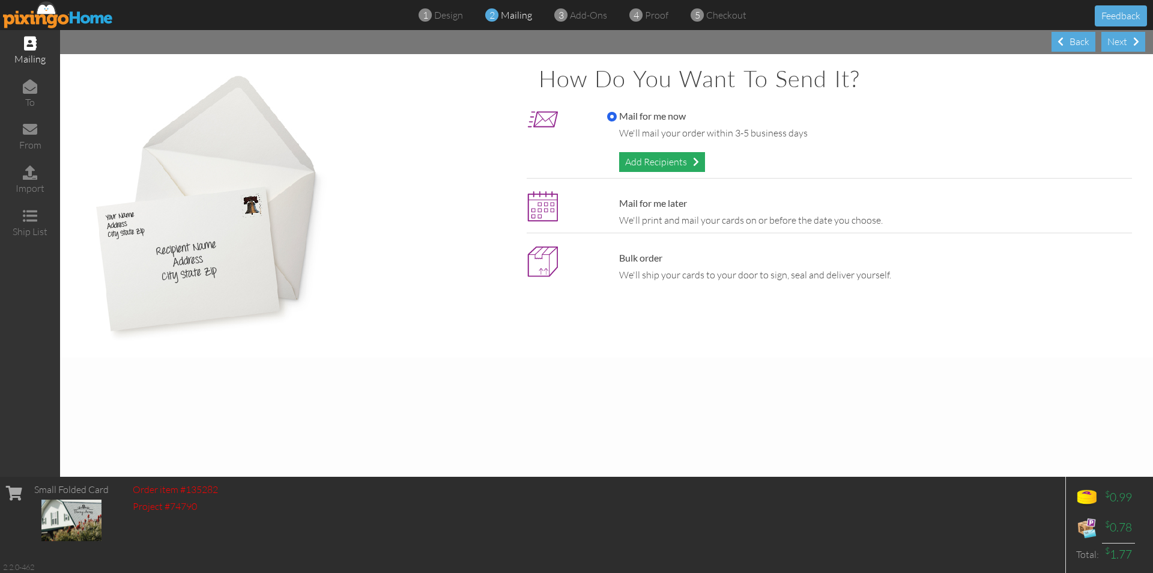
click at [678, 153] on div "Add Recipients" at bounding box center [662, 162] width 86 height 20
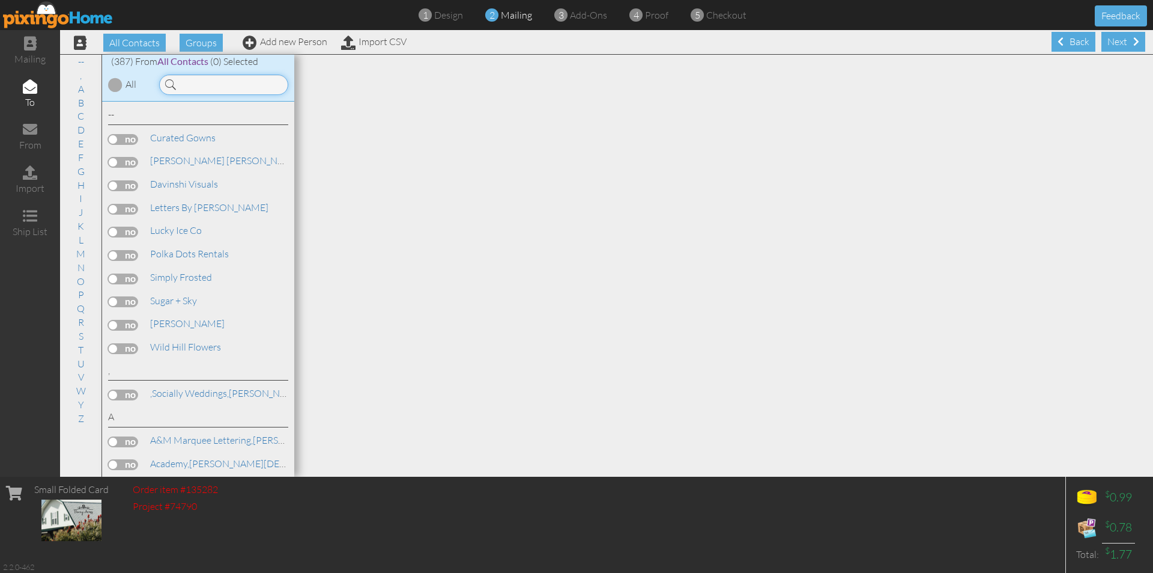
click at [216, 81] on input at bounding box center [223, 84] width 129 height 20
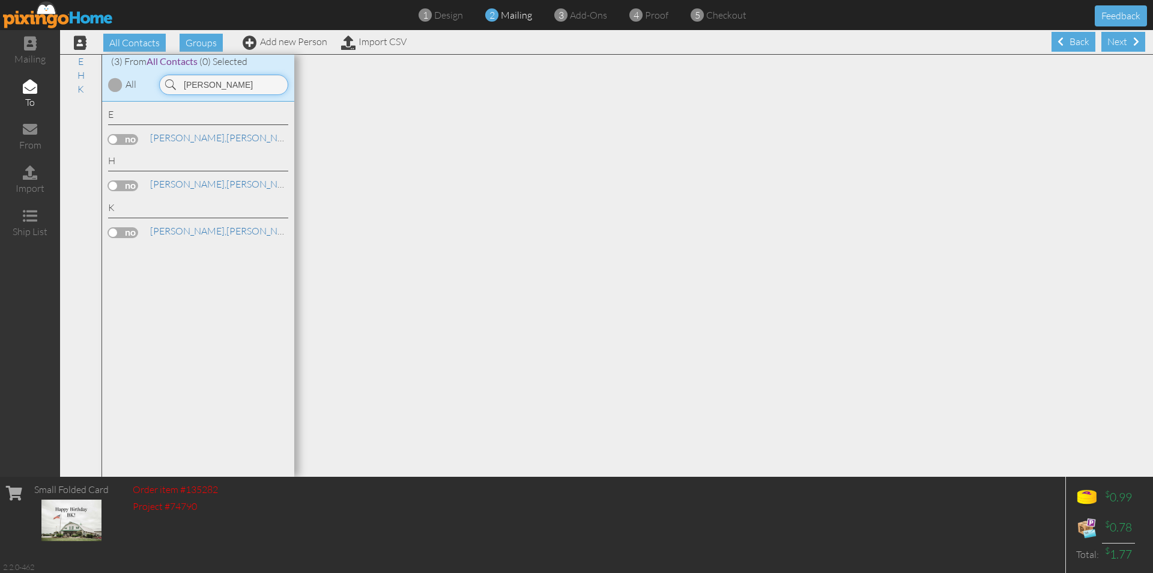
type input "[PERSON_NAME]"
click at [126, 232] on label at bounding box center [123, 232] width 30 height 11
click at [0, 0] on input "checkbox" at bounding box center [0, 0] width 0 height 0
click at [1112, 41] on div "Next" at bounding box center [1124, 42] width 44 height 20
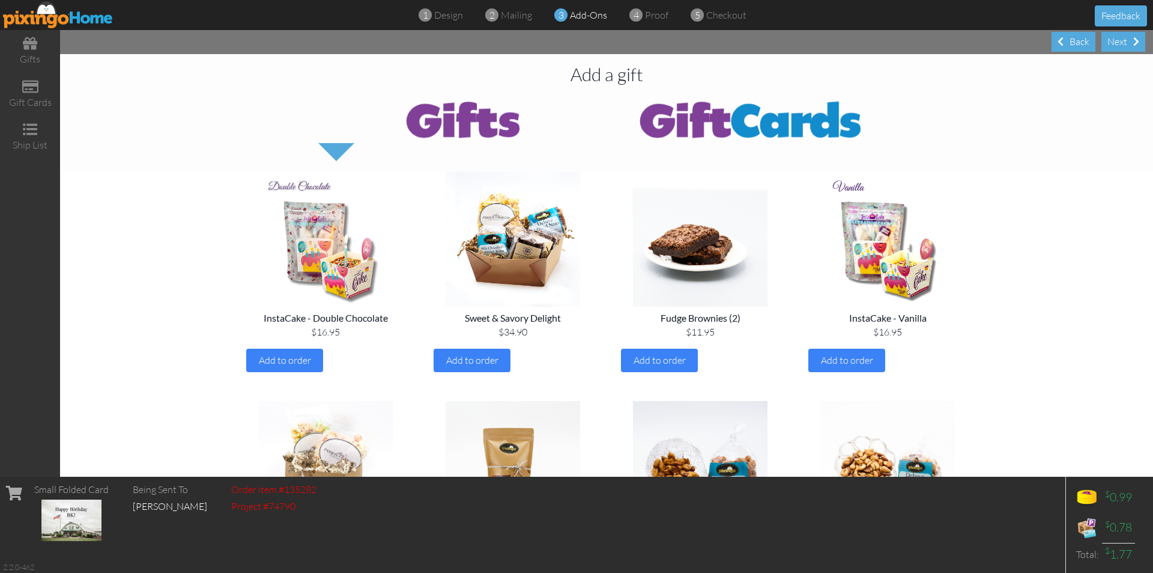
click at [733, 122] on img at bounding box center [751, 119] width 288 height 48
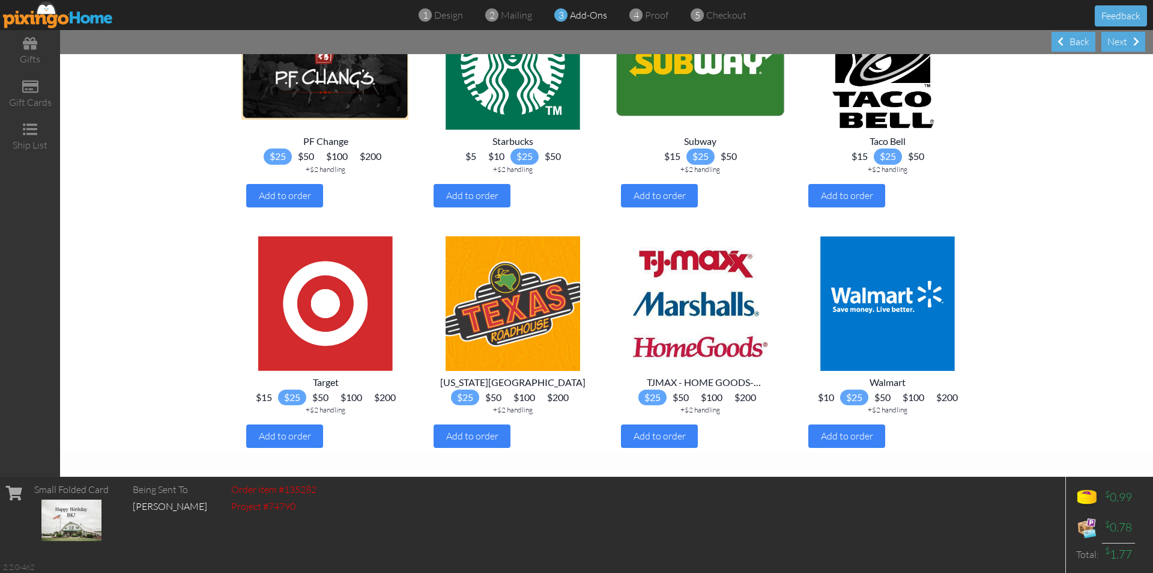
scroll to position [1155, 0]
click at [813, 399] on span "$10" at bounding box center [826, 397] width 28 height 16
click at [843, 433] on span "Add to order" at bounding box center [847, 436] width 52 height 12
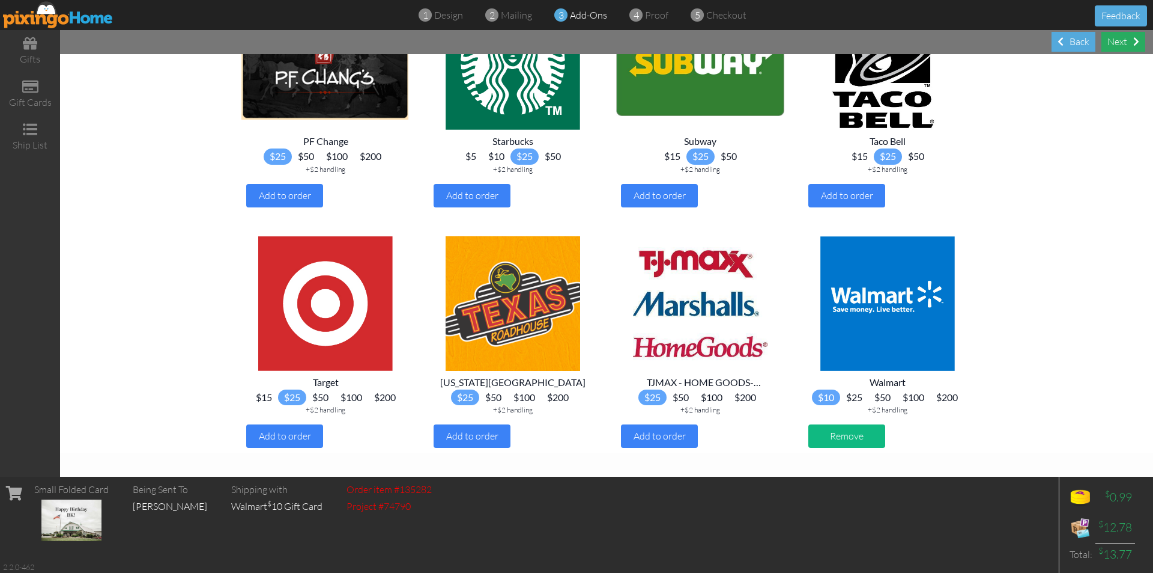
click at [1116, 46] on div "Next" at bounding box center [1124, 42] width 44 height 20
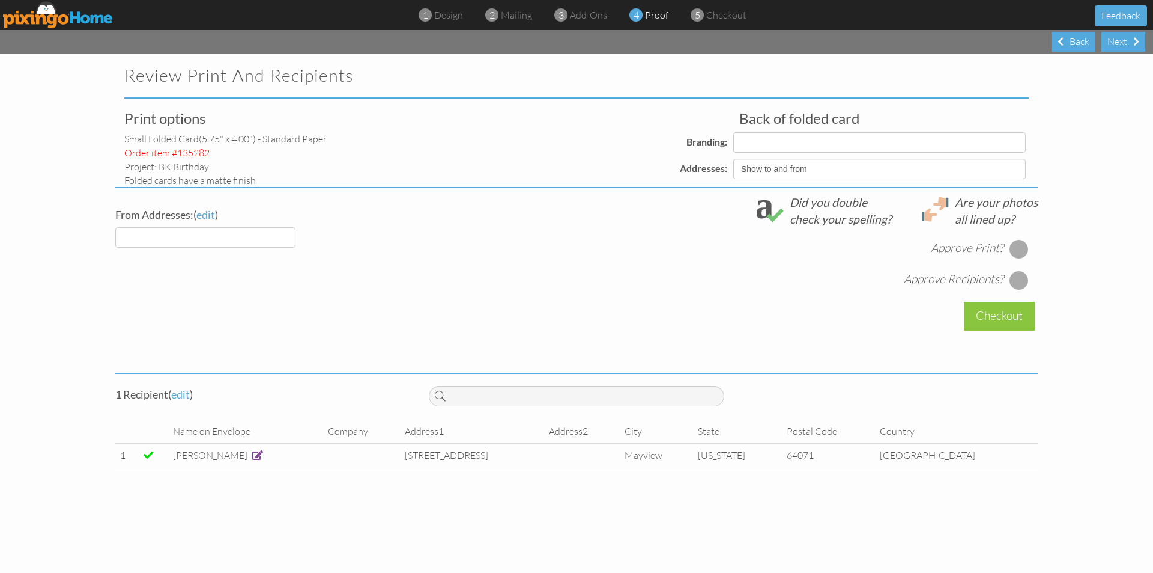
select select "object:5001"
select select "object:5003"
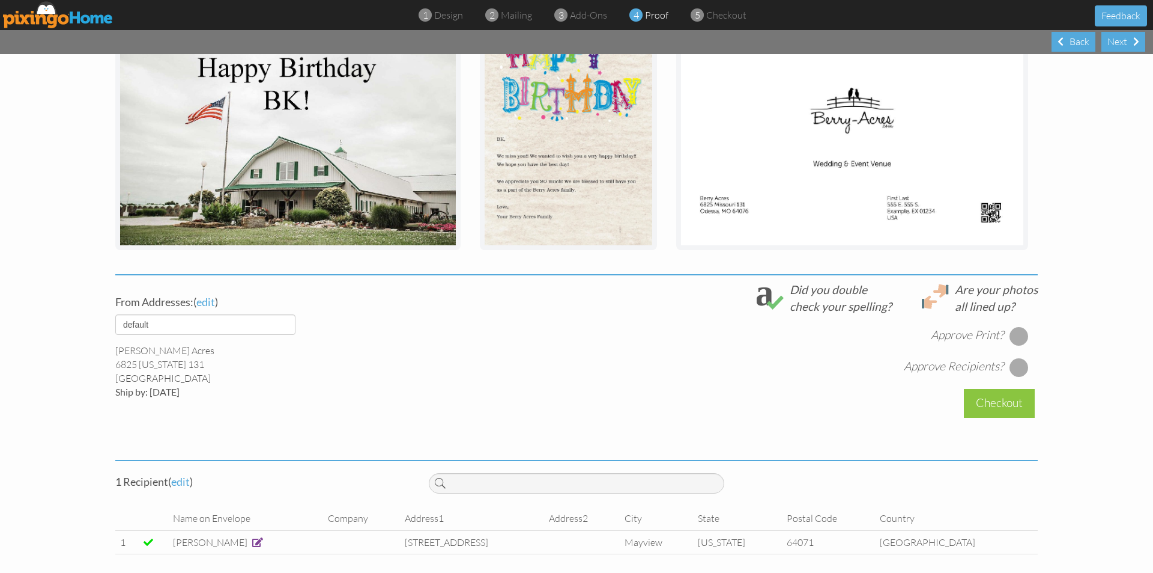
scroll to position [233, 0]
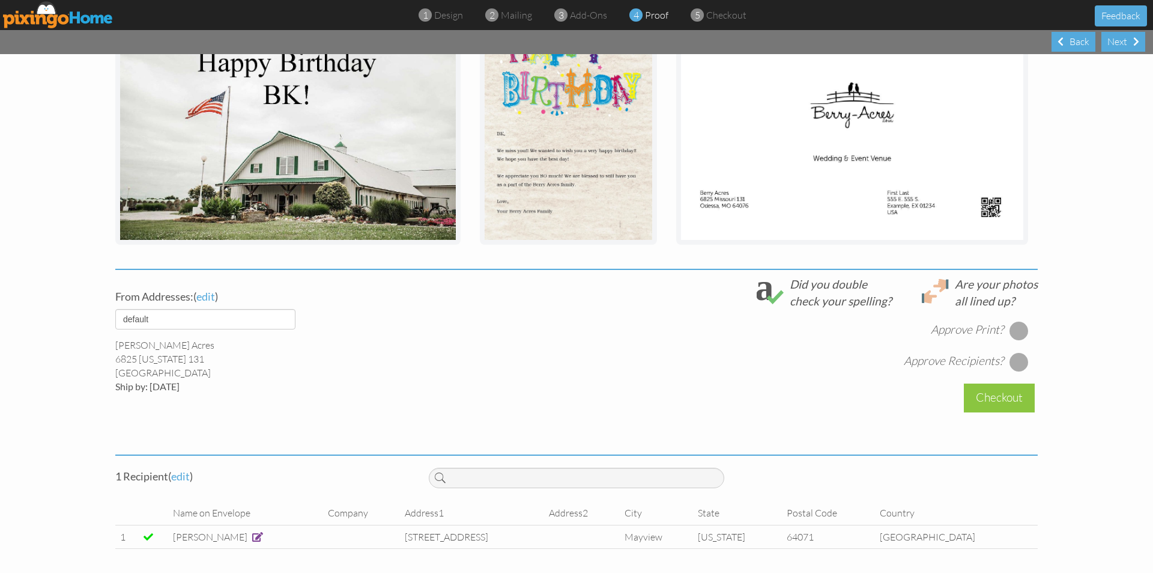
click at [1014, 330] on div at bounding box center [1019, 330] width 19 height 19
click at [1017, 365] on div at bounding box center [1019, 361] width 19 height 19
click at [1008, 387] on div "Checkout" at bounding box center [999, 397] width 71 height 28
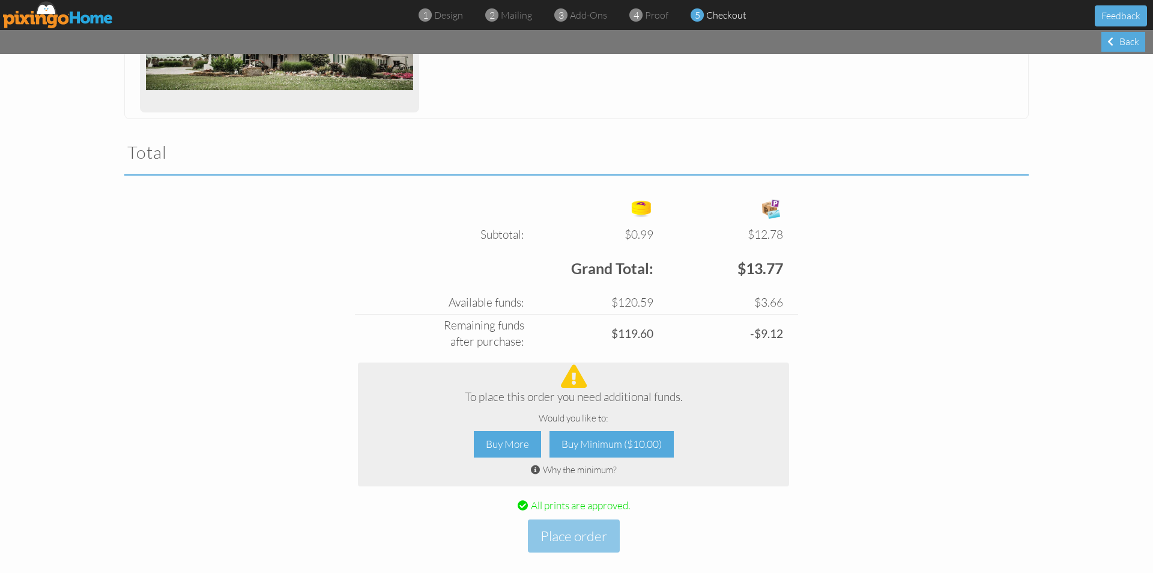
scroll to position [332, 0]
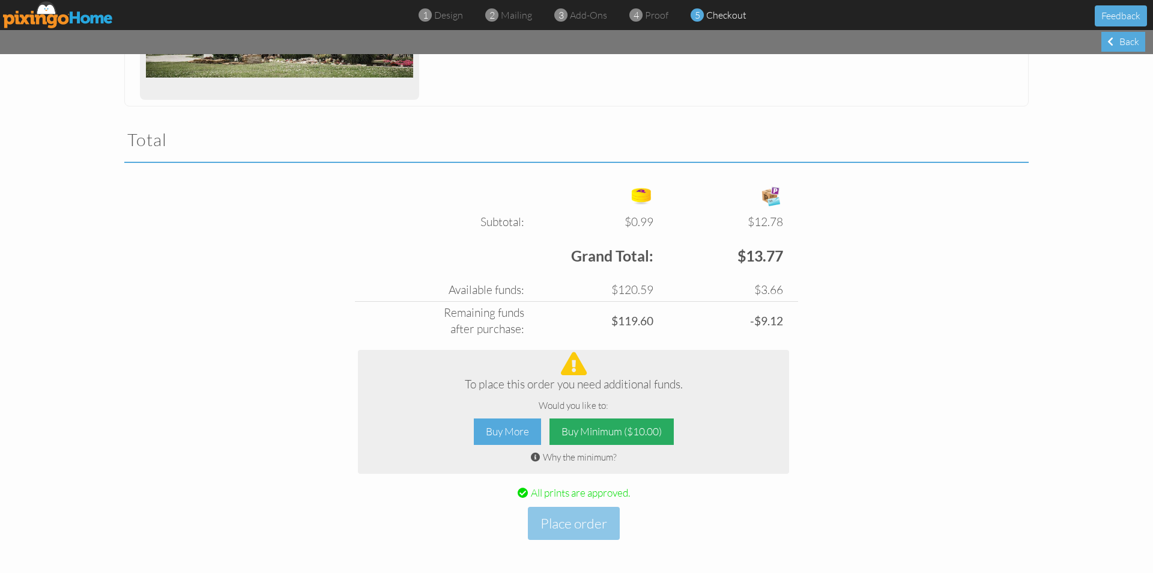
click at [634, 427] on div "Buy Minimum ($10.00)" at bounding box center [612, 431] width 124 height 27
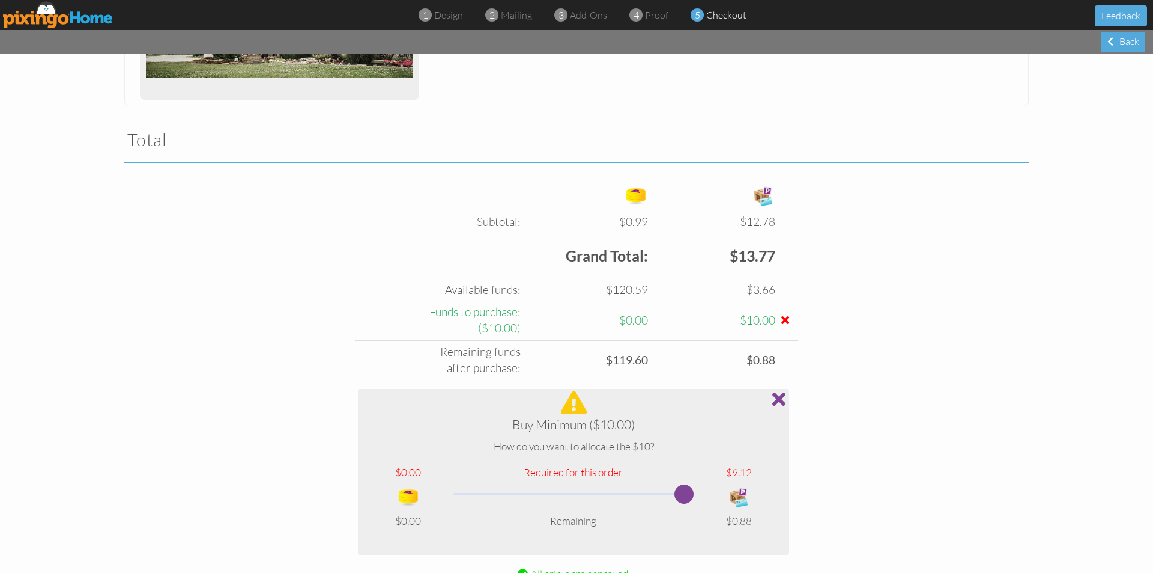
drag, startPoint x: 570, startPoint y: 494, endPoint x: 761, endPoint y: 475, distance: 191.4
click at [761, 475] on tbody "$0.00 Required for this order $9.12 $0.00 Remaining $0.88" at bounding box center [574, 496] width 412 height 73
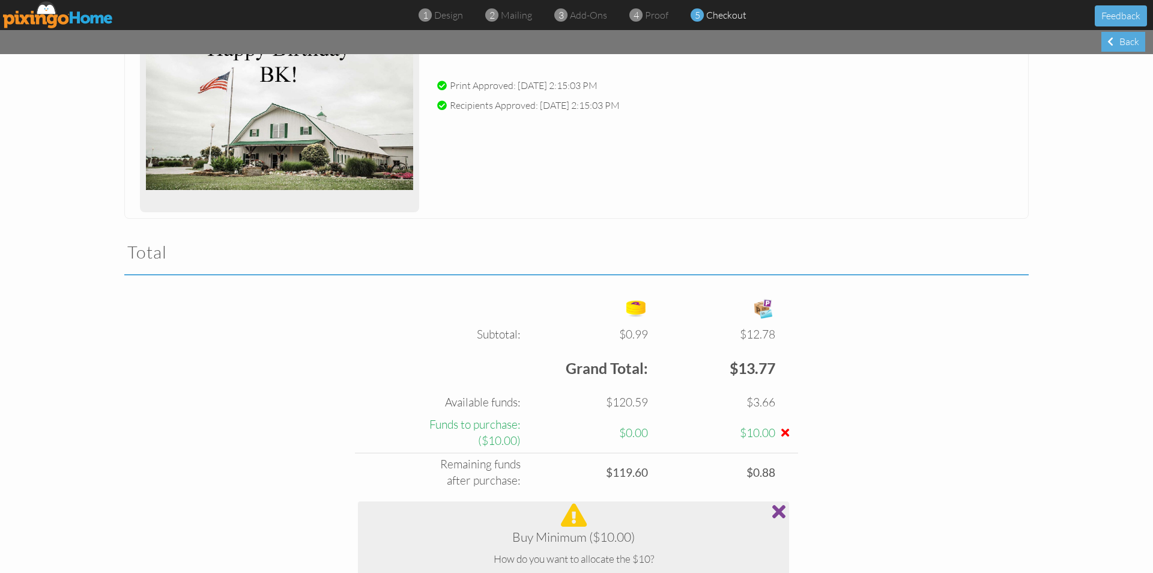
scroll to position [413, 0]
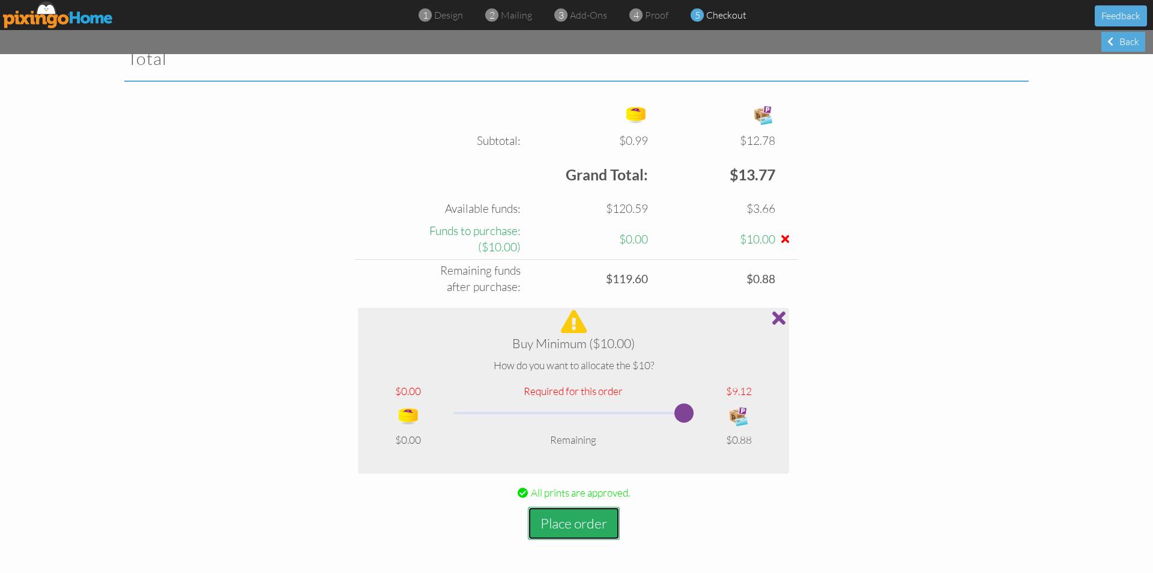
click at [586, 520] on button "Place order" at bounding box center [574, 522] width 92 height 33
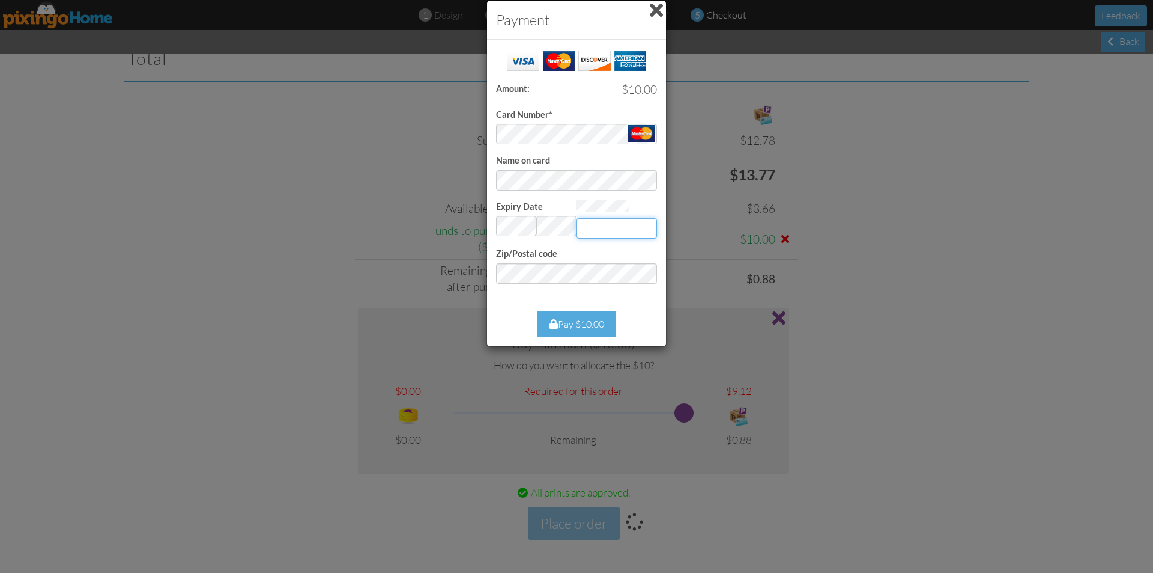
click at [627, 228] on input "Expiry Date" at bounding box center [617, 228] width 81 height 20
type input "149"
click at [590, 323] on div "Pay $10.00" at bounding box center [577, 324] width 79 height 26
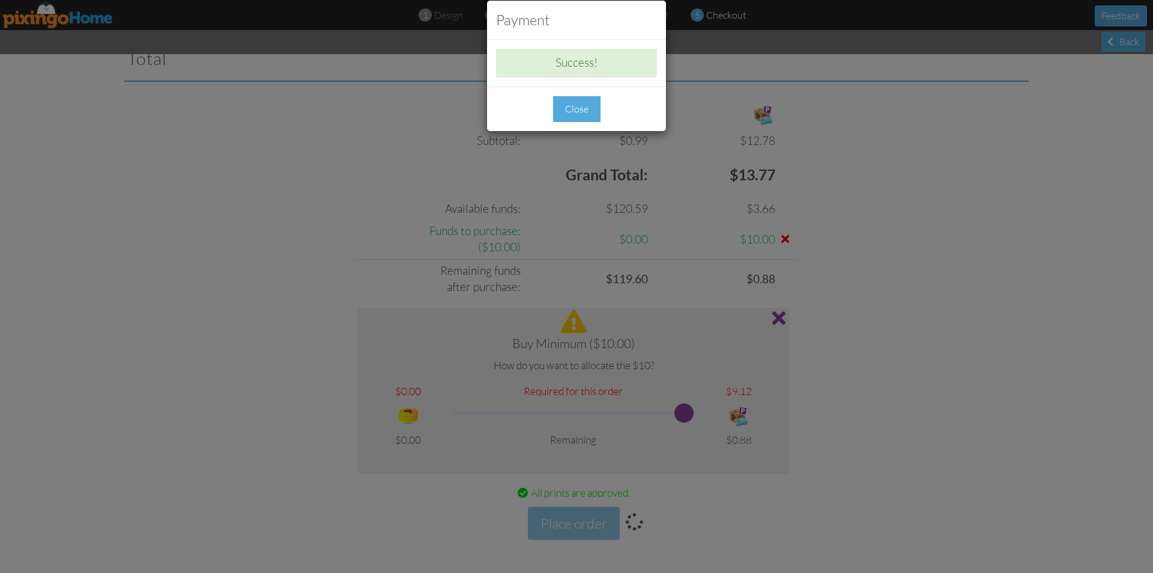
click at [592, 110] on div "Close" at bounding box center [576, 109] width 47 height 26
